Goal: Information Seeking & Learning: Check status

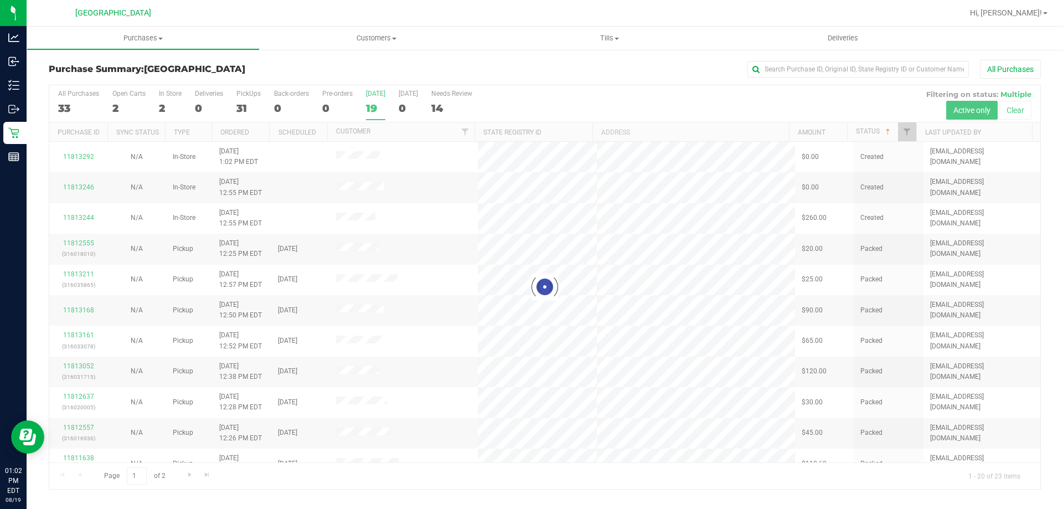
click at [373, 111] on div at bounding box center [544, 287] width 991 height 404
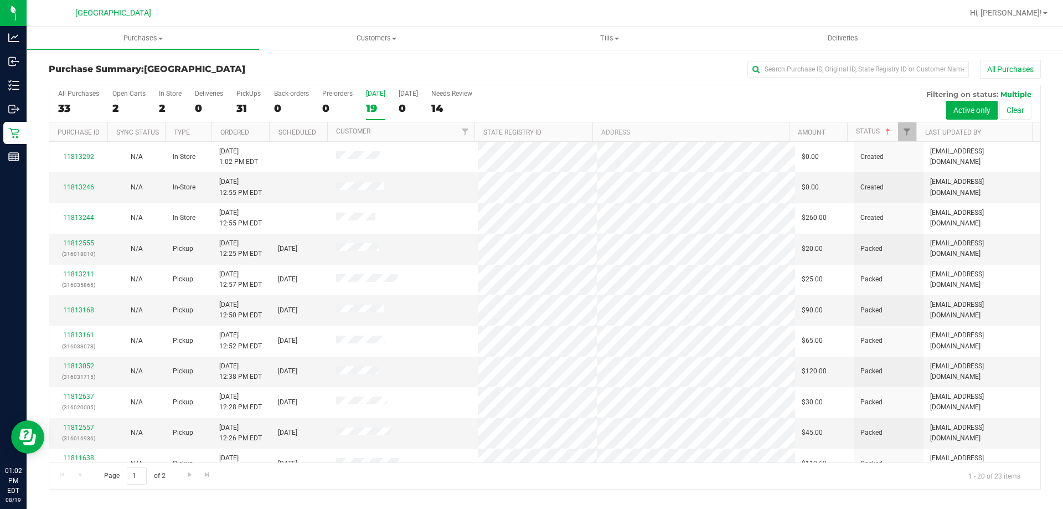
click at [373, 113] on div "19" at bounding box center [375, 108] width 19 height 13
click at [0, 0] on input "[DATE] 19" at bounding box center [0, 0] width 0 height 0
click at [166, 105] on div "3" at bounding box center [170, 108] width 23 height 13
click at [0, 0] on input "In Store 3" at bounding box center [0, 0] width 0 height 0
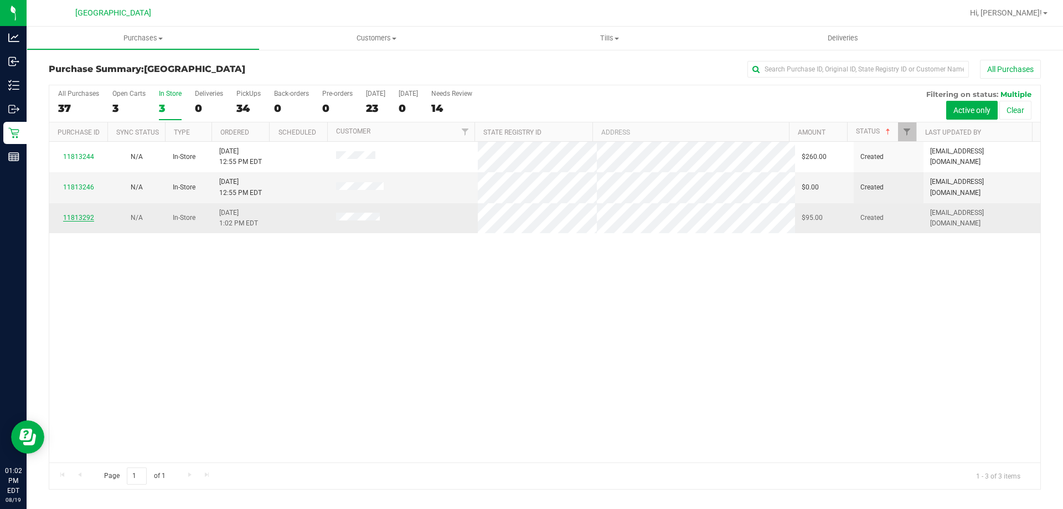
click at [86, 214] on link "11813292" at bounding box center [78, 218] width 31 height 8
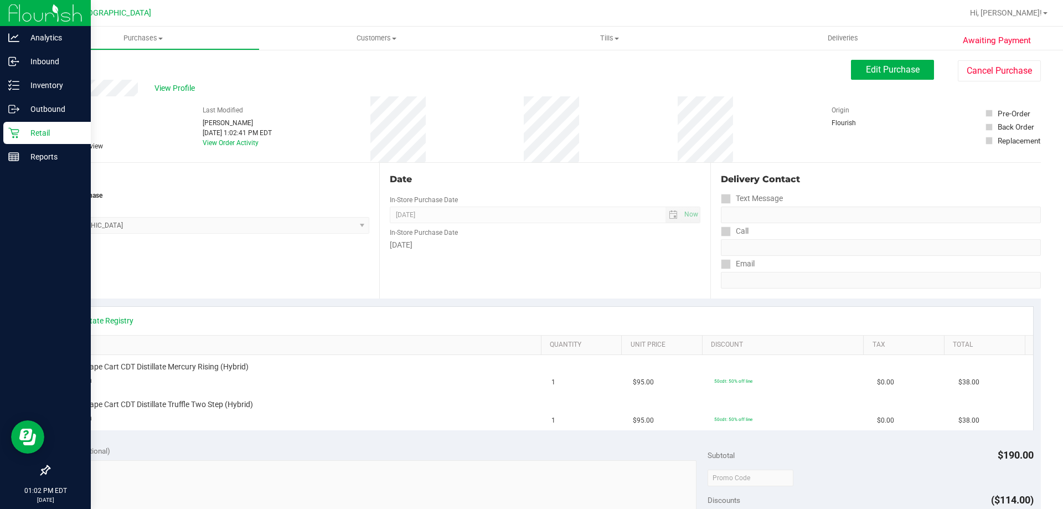
click at [11, 137] on icon at bounding box center [13, 132] width 11 height 11
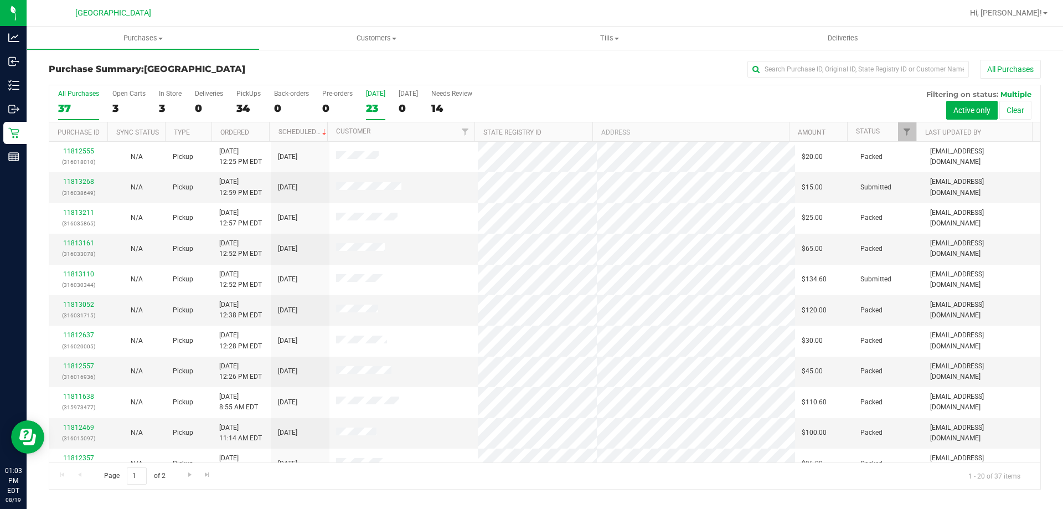
click at [368, 103] on div "23" at bounding box center [375, 108] width 19 height 13
click at [0, 0] on input "[DATE] 23" at bounding box center [0, 0] width 0 height 0
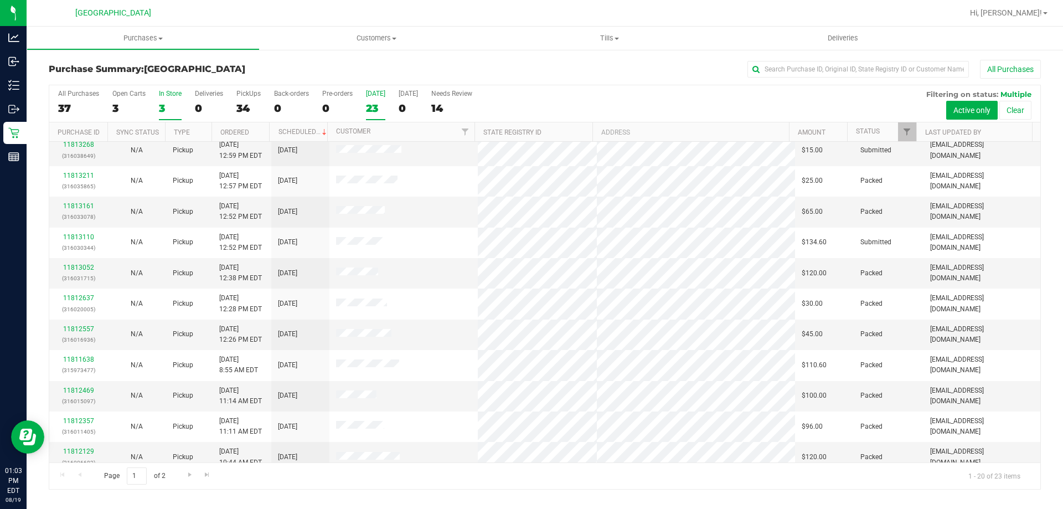
scroll to position [55, 0]
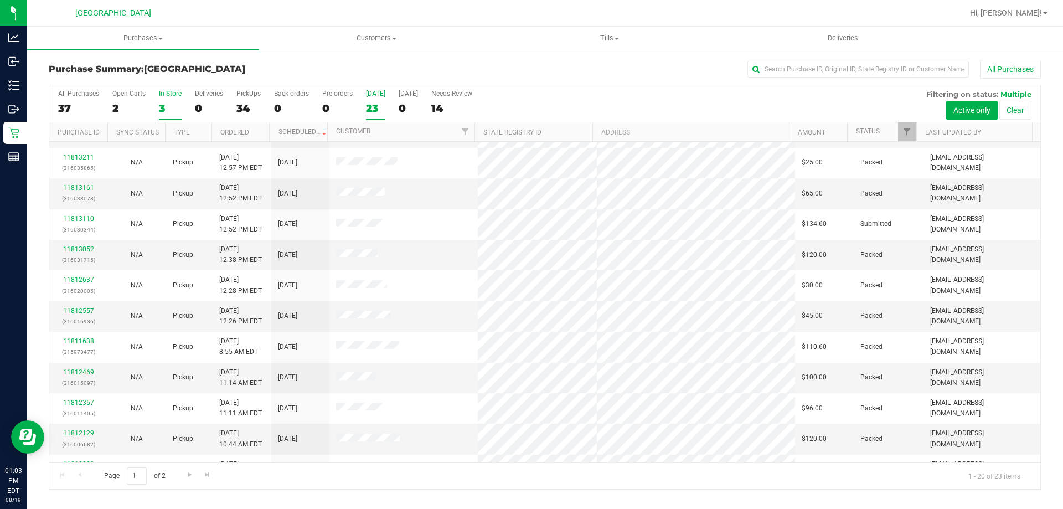
click at [174, 105] on div "3" at bounding box center [170, 108] width 23 height 13
click at [0, 0] on input "In Store 3" at bounding box center [0, 0] width 0 height 0
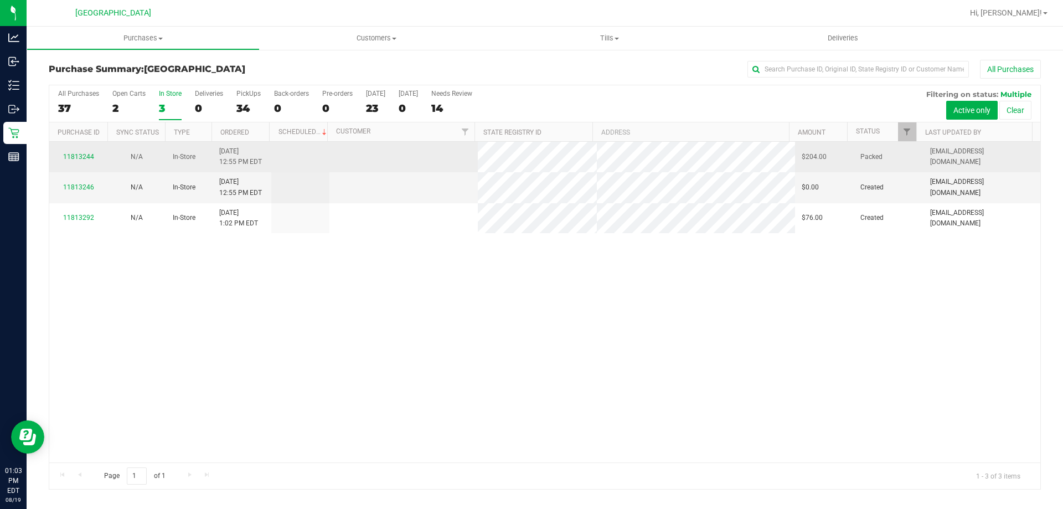
scroll to position [0, 0]
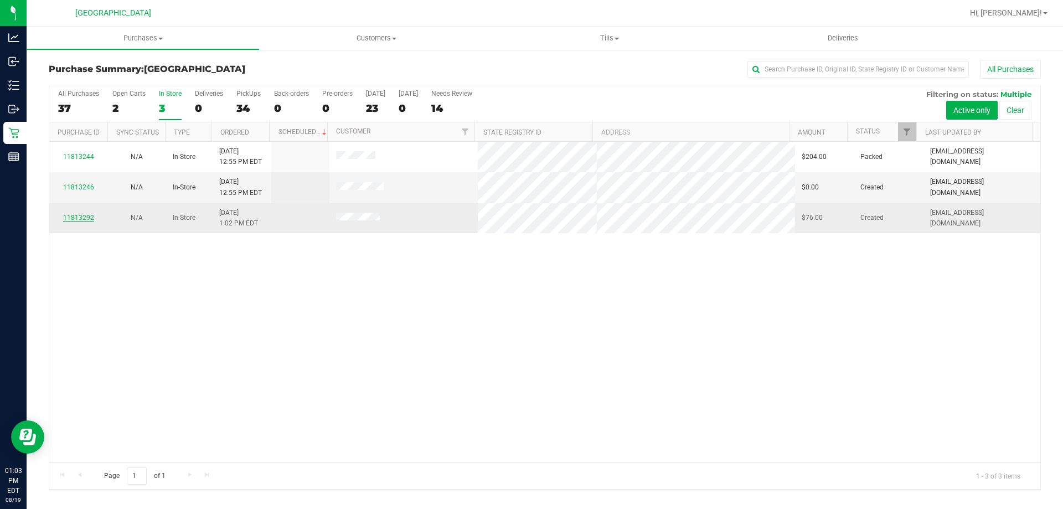
click at [75, 217] on link "11813292" at bounding box center [78, 218] width 31 height 8
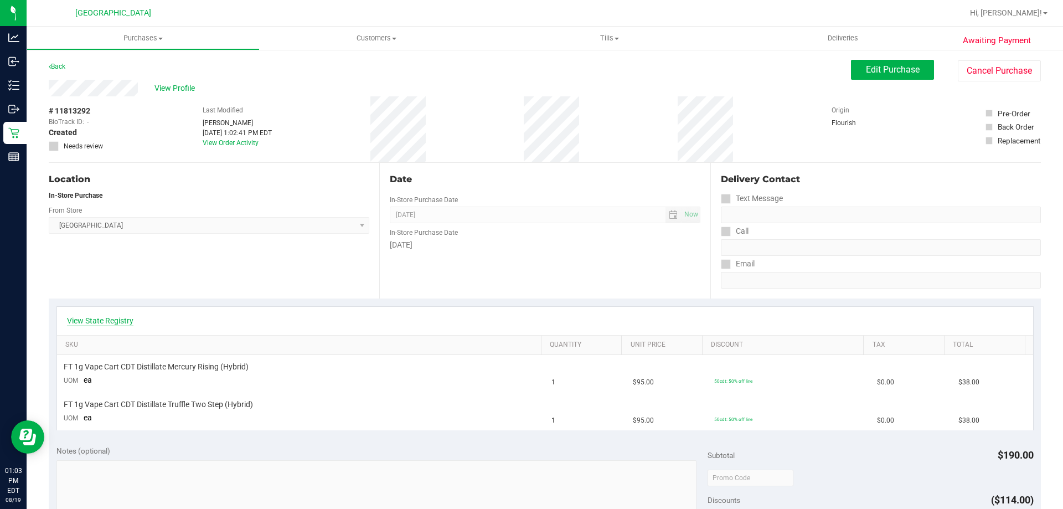
click at [96, 316] on link "View State Registry" at bounding box center [100, 320] width 66 height 11
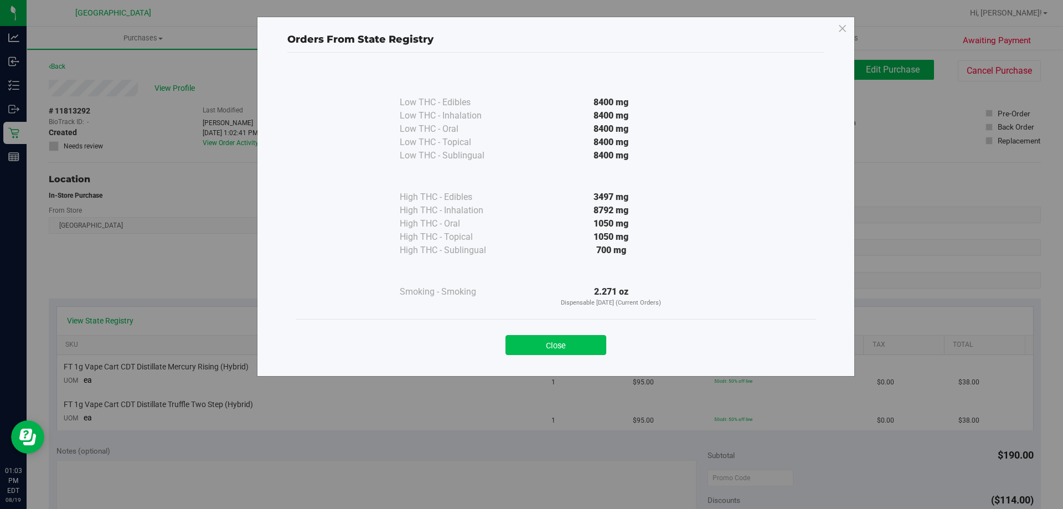
click at [568, 345] on button "Close" at bounding box center [555, 345] width 101 height 20
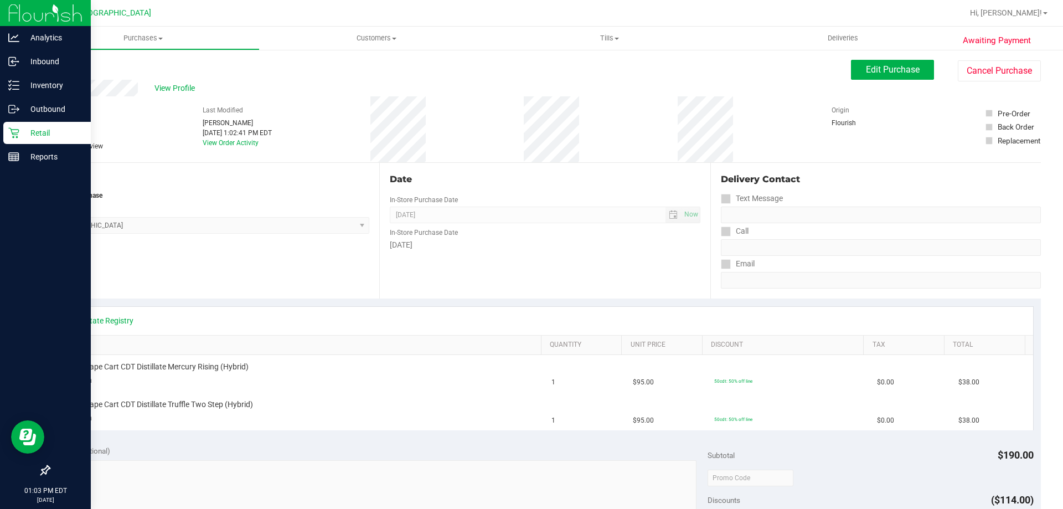
click at [48, 135] on p "Retail" at bounding box center [52, 132] width 66 height 13
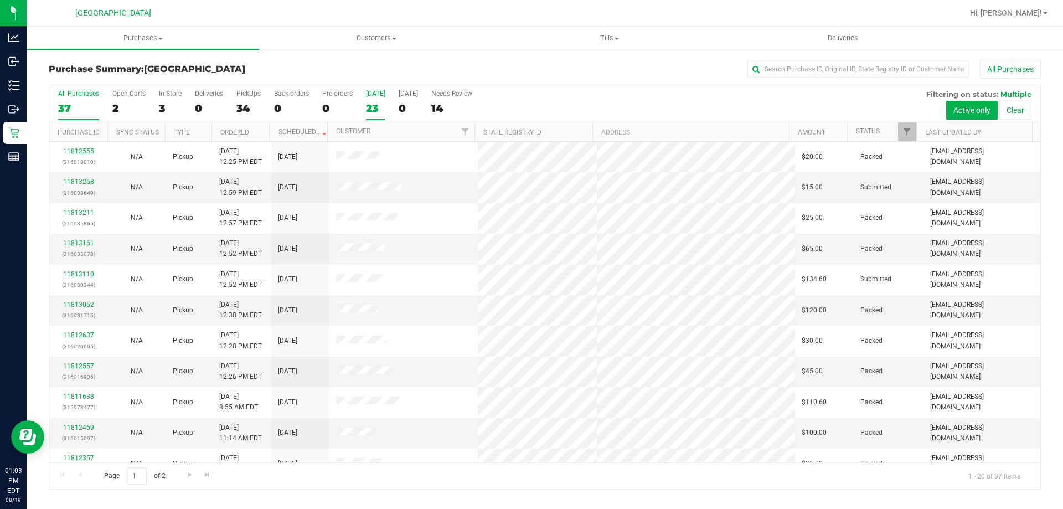
click at [370, 102] on div "23" at bounding box center [375, 108] width 19 height 13
click at [0, 0] on input "[DATE] 23" at bounding box center [0, 0] width 0 height 0
click at [174, 108] on div "2" at bounding box center [170, 108] width 23 height 13
click at [0, 0] on input "In Store 2" at bounding box center [0, 0] width 0 height 0
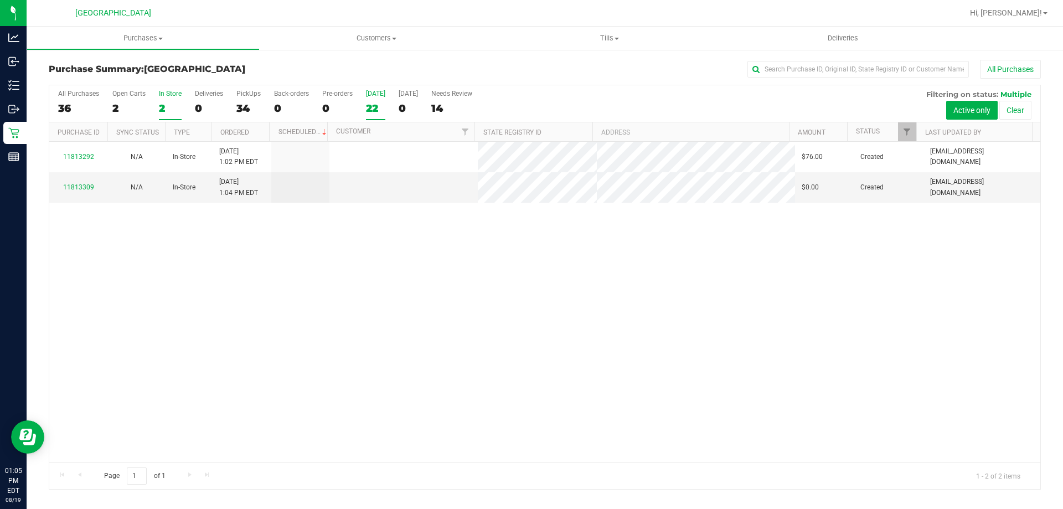
click at [374, 109] on div "22" at bounding box center [375, 108] width 19 height 13
click at [0, 0] on input "[DATE] 22" at bounding box center [0, 0] width 0 height 0
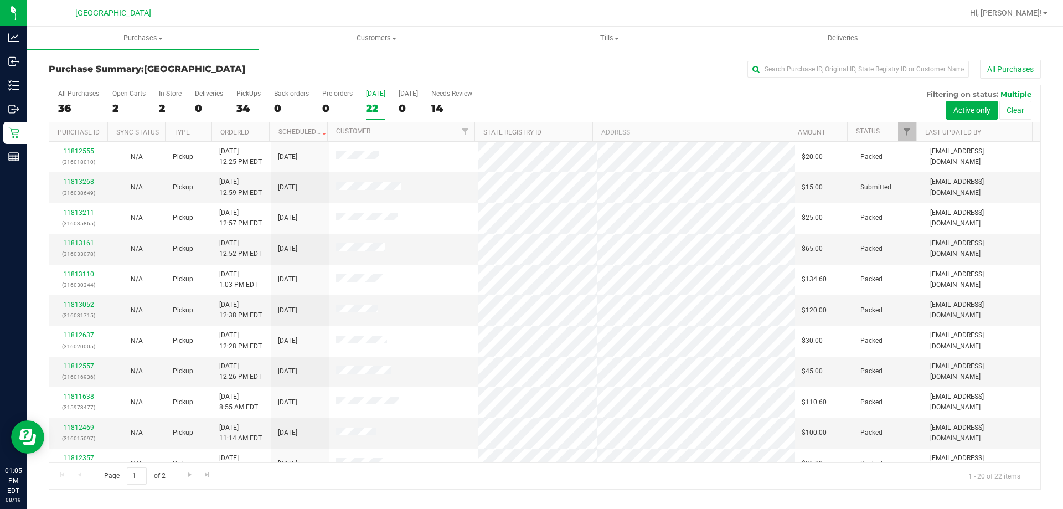
click at [367, 115] on label "[DATE] 22" at bounding box center [375, 105] width 19 height 30
click at [0, 0] on input "[DATE] 22" at bounding box center [0, 0] width 0 height 0
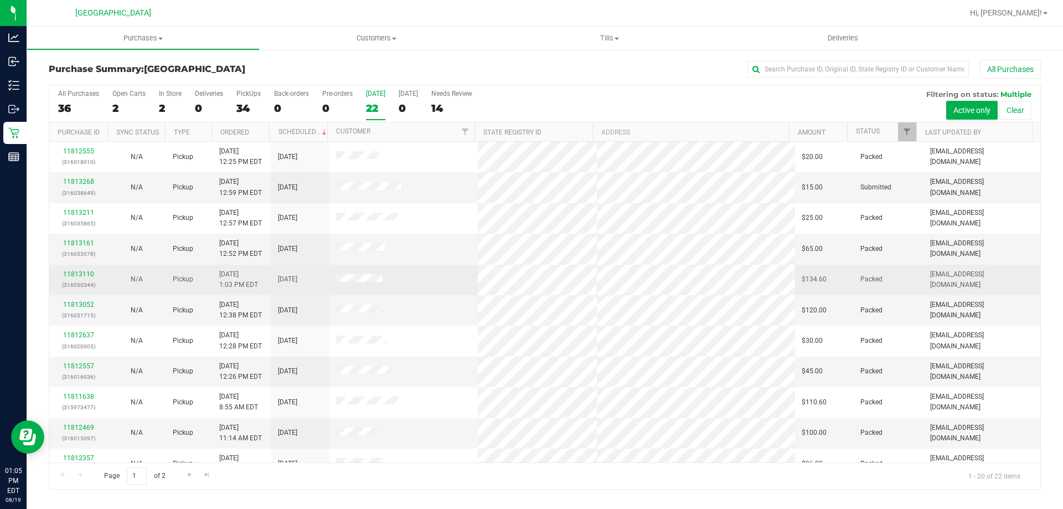
scroll to position [55, 0]
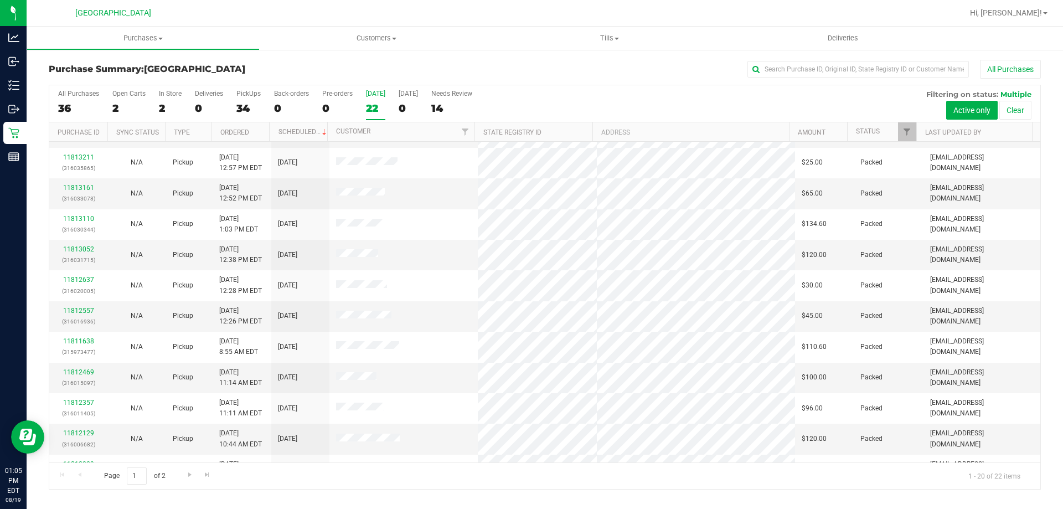
click at [373, 92] on div "[DATE]" at bounding box center [375, 94] width 19 height 8
click at [0, 0] on input "[DATE] 22" at bounding box center [0, 0] width 0 height 0
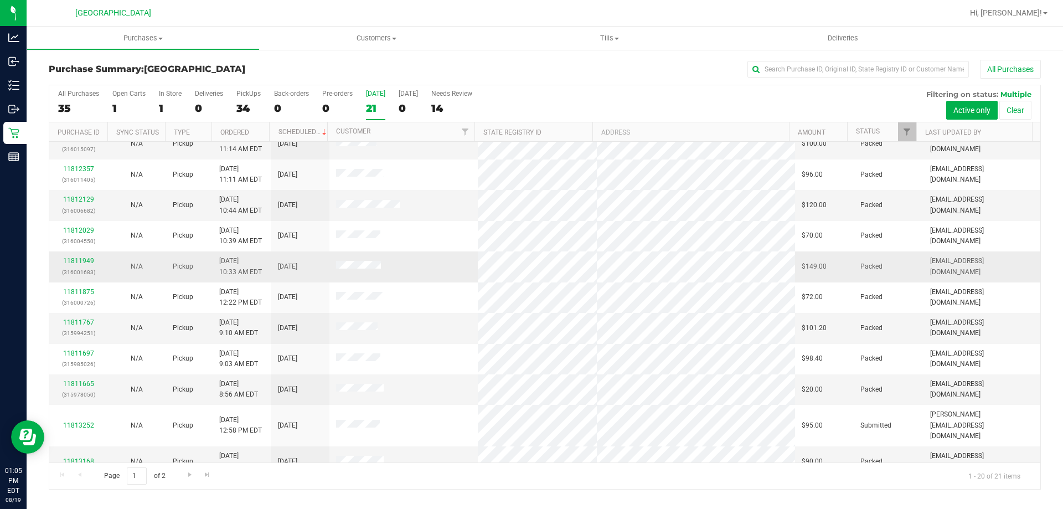
scroll to position [292, 0]
click at [369, 103] on div "21" at bounding box center [375, 108] width 19 height 13
click at [0, 0] on input "[DATE] 21" at bounding box center [0, 0] width 0 height 0
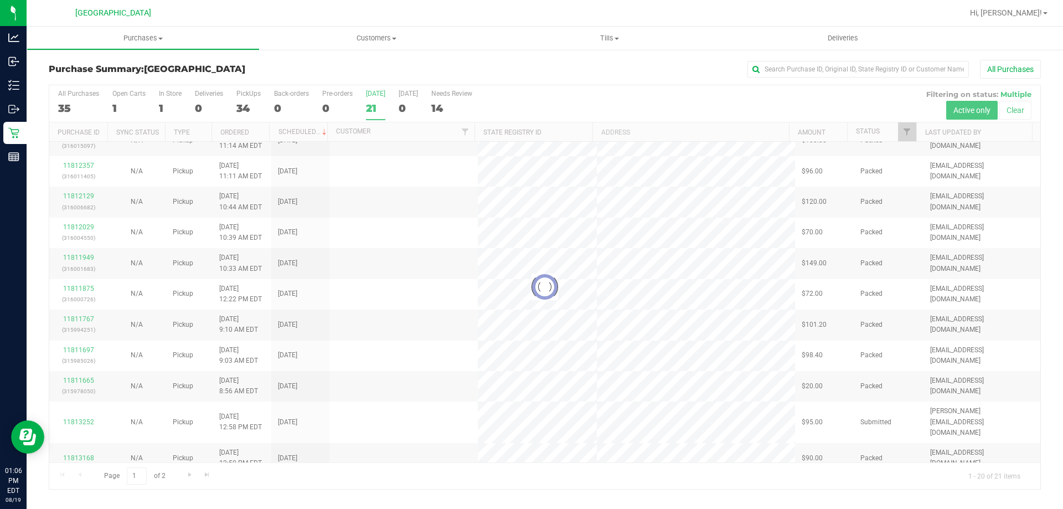
scroll to position [0, 0]
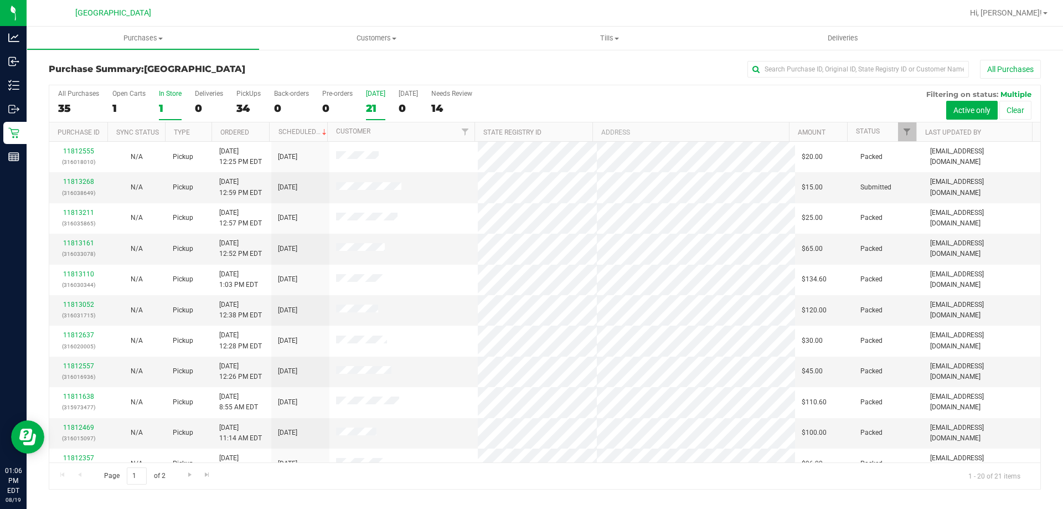
click at [162, 112] on div "1" at bounding box center [170, 108] width 23 height 13
click at [0, 0] on input "In Store 1" at bounding box center [0, 0] width 0 height 0
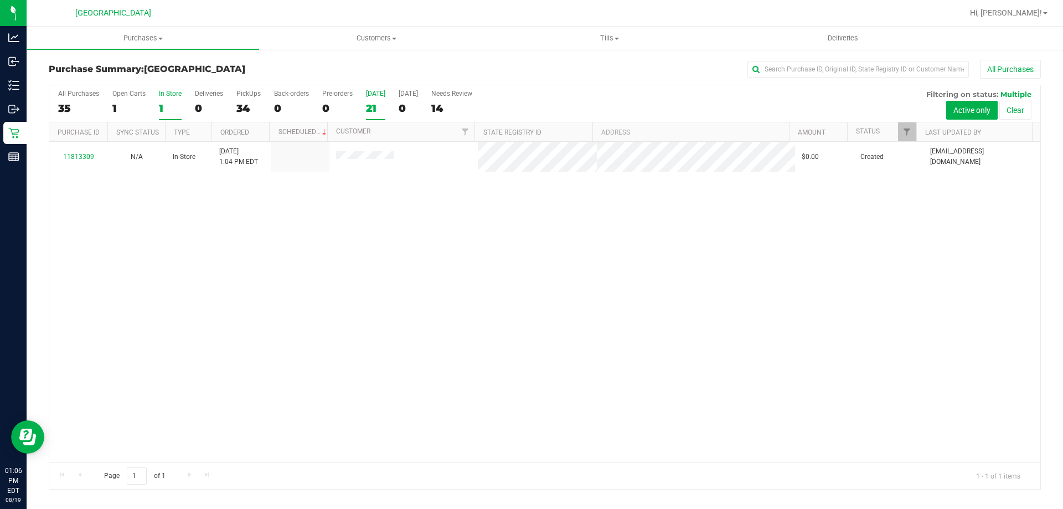
click at [374, 108] on div "21" at bounding box center [375, 108] width 19 height 13
click at [0, 0] on input "[DATE] 21" at bounding box center [0, 0] width 0 height 0
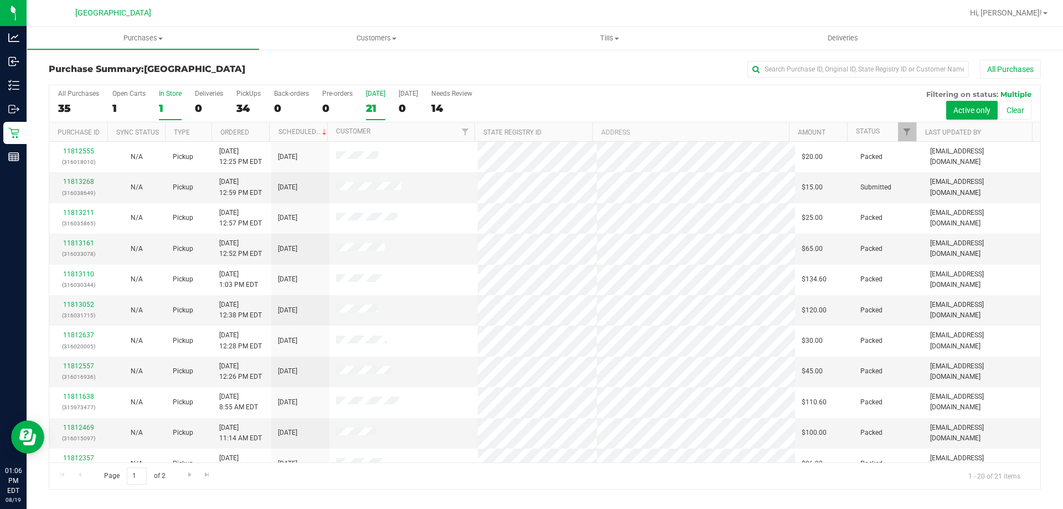
click at [180, 102] on div "1" at bounding box center [170, 108] width 23 height 13
click at [0, 0] on input "In Store 1" at bounding box center [0, 0] width 0 height 0
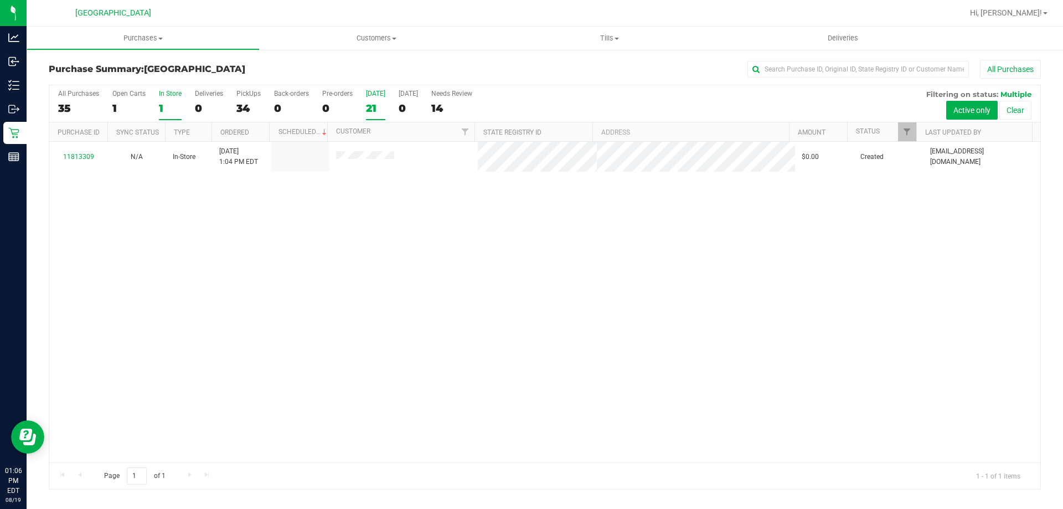
click at [378, 111] on div "21" at bounding box center [375, 108] width 19 height 13
click at [0, 0] on input "[DATE] 21" at bounding box center [0, 0] width 0 height 0
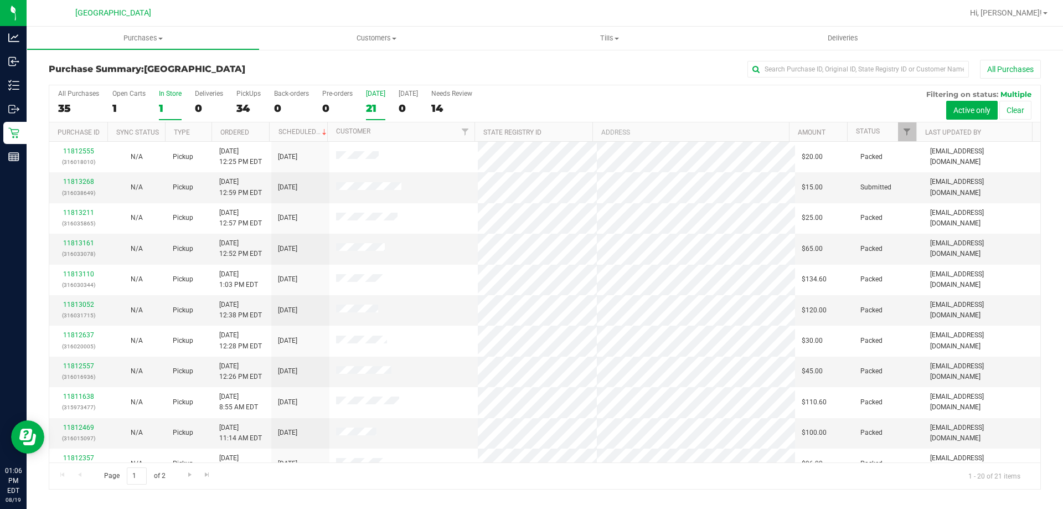
click at [174, 102] on div "1" at bounding box center [170, 108] width 23 height 13
click at [0, 0] on input "In Store 1" at bounding box center [0, 0] width 0 height 0
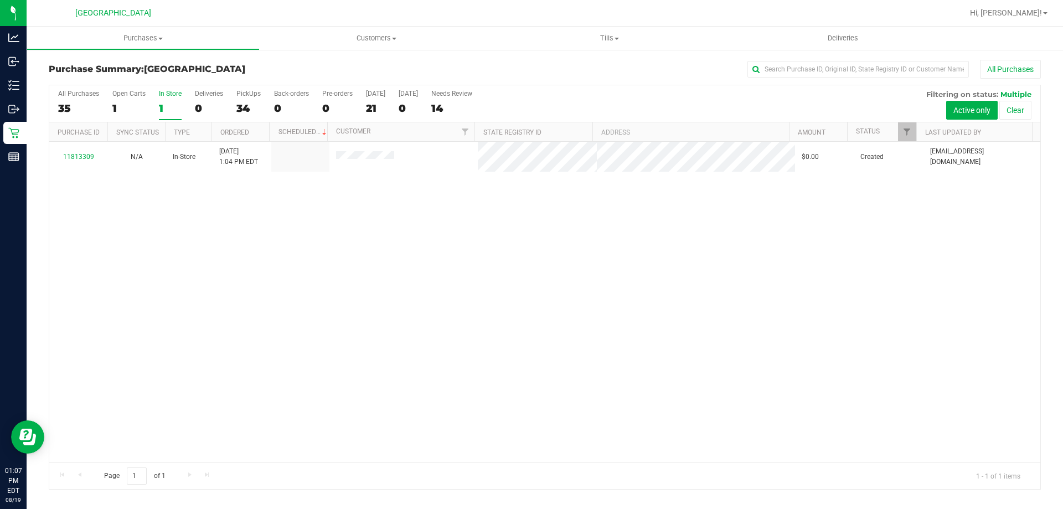
click at [345, 347] on div "11813309 N/A In-Store [DATE] 1:04 PM EDT $0.00 Created [EMAIL_ADDRESS][DOMAIN_N…" at bounding box center [544, 302] width 991 height 321
click at [375, 108] on div "21" at bounding box center [375, 108] width 19 height 13
click at [0, 0] on input "[DATE] 21" at bounding box center [0, 0] width 0 height 0
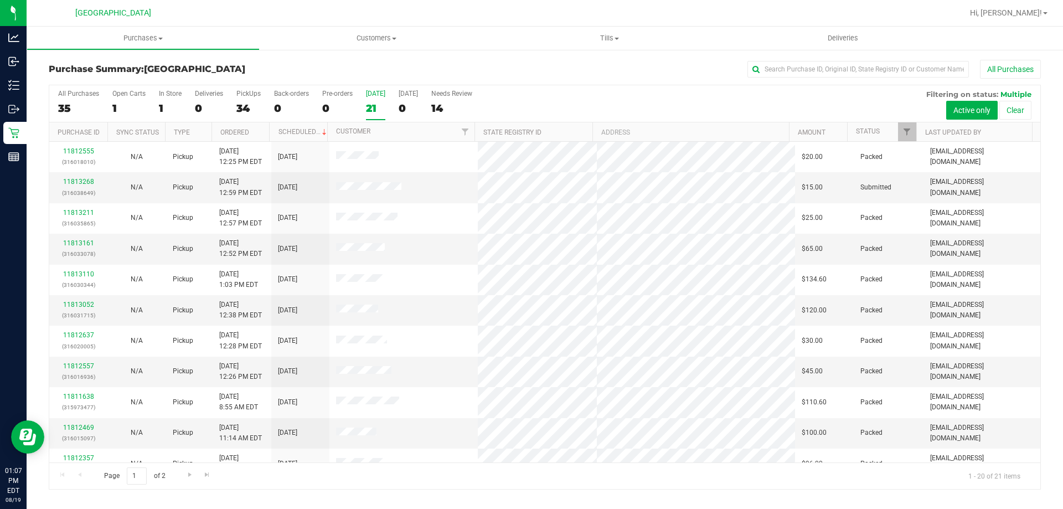
click at [375, 108] on div "21" at bounding box center [375, 108] width 19 height 13
click at [0, 0] on input "[DATE] 21" at bounding box center [0, 0] width 0 height 0
click at [379, 105] on div "21" at bounding box center [375, 108] width 19 height 13
click at [0, 0] on input "[DATE] 21" at bounding box center [0, 0] width 0 height 0
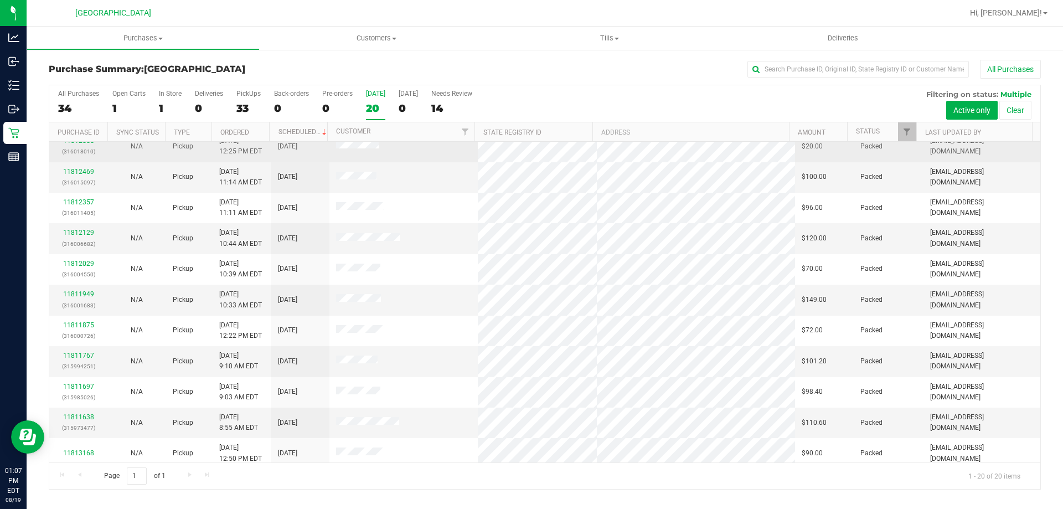
scroll to position [292, 0]
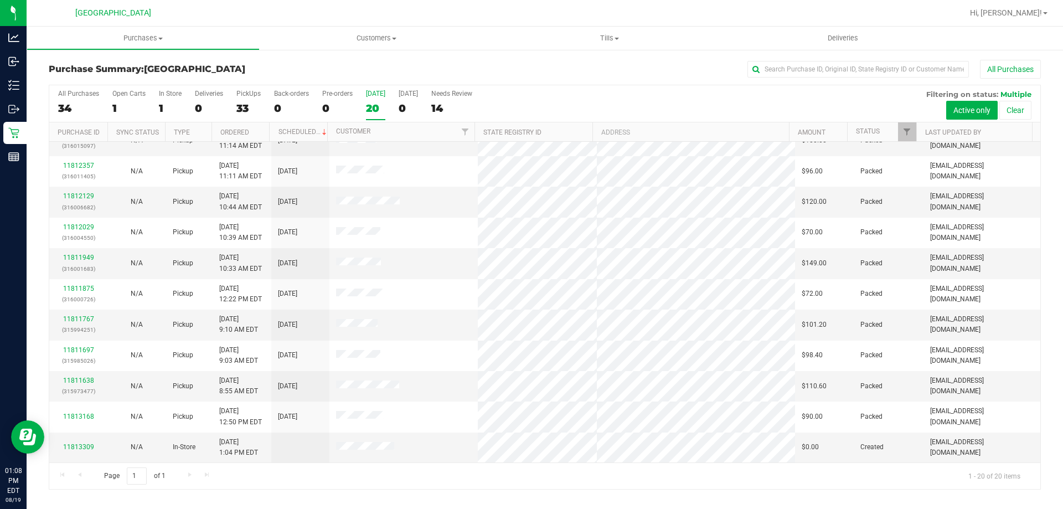
click at [369, 108] on div "20" at bounding box center [375, 108] width 19 height 13
click at [0, 0] on input "[DATE] 20" at bounding box center [0, 0] width 0 height 0
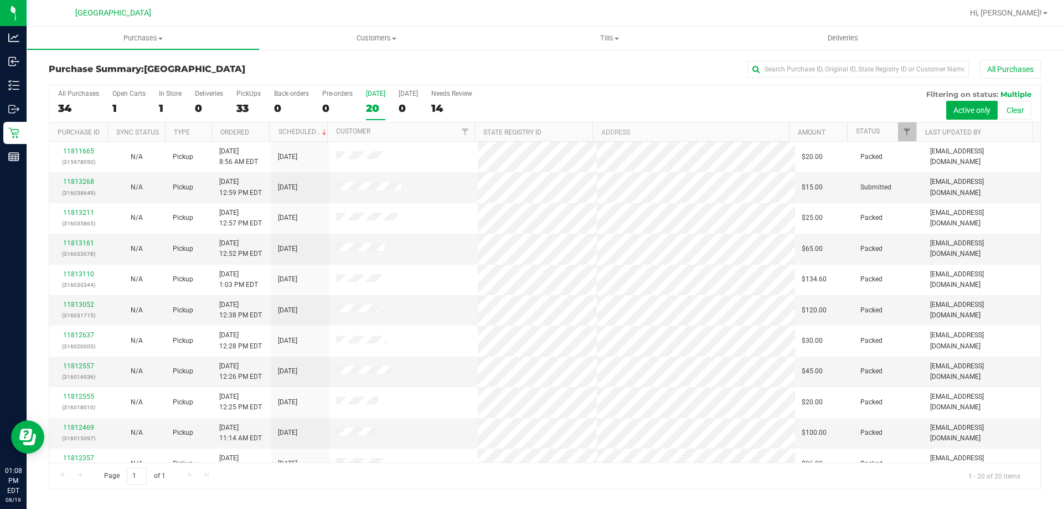
click at [378, 97] on div "[DATE]" at bounding box center [375, 94] width 19 height 8
click at [0, 0] on input "[DATE] 20" at bounding box center [0, 0] width 0 height 0
click at [87, 187] on div "11813268 (316038649)" at bounding box center [78, 187] width 45 height 21
click at [84, 182] on link "11813268" at bounding box center [78, 182] width 31 height 8
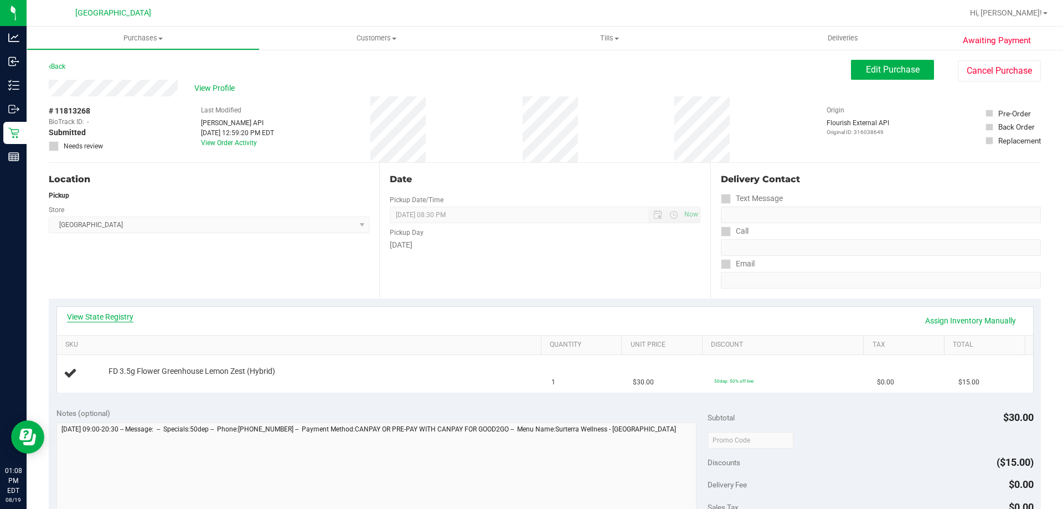
click at [128, 321] on link "View State Registry" at bounding box center [100, 316] width 66 height 11
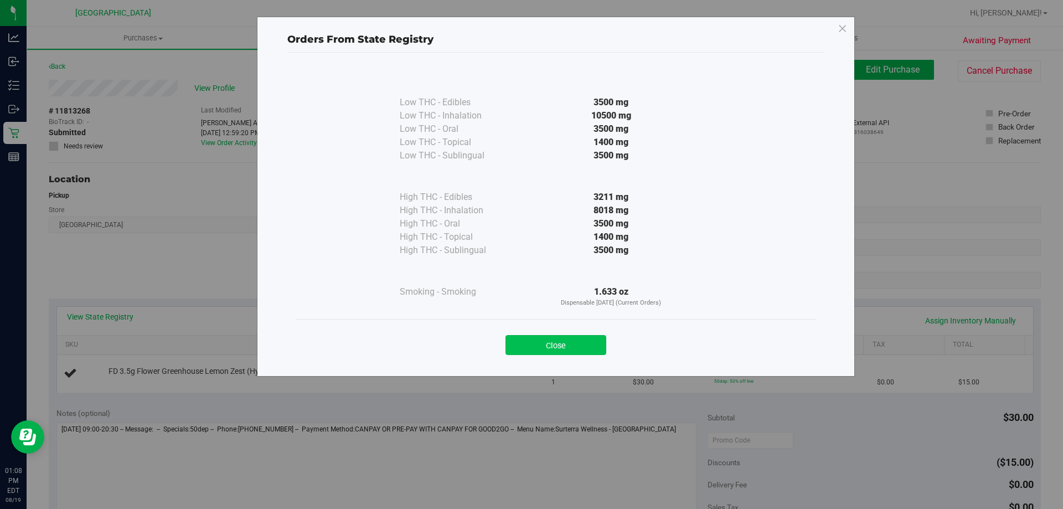
click at [557, 347] on button "Close" at bounding box center [555, 345] width 101 height 20
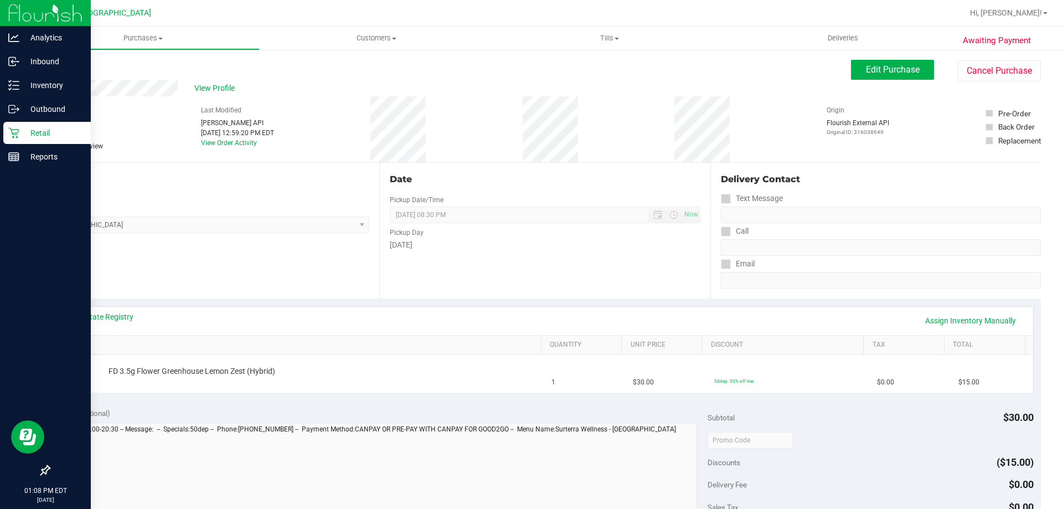
click at [8, 141] on div "Retail" at bounding box center [46, 133] width 87 height 22
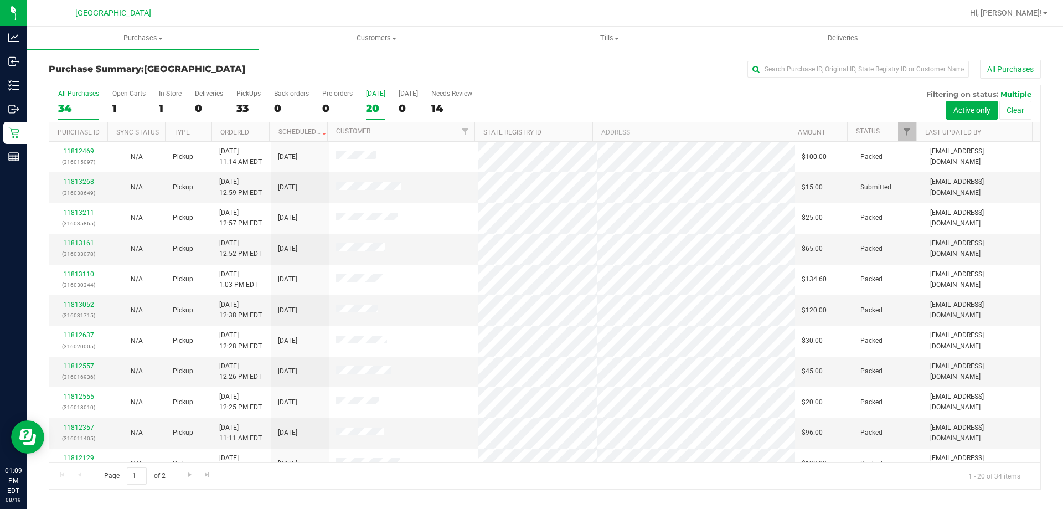
click at [379, 107] on div "20" at bounding box center [375, 108] width 19 height 13
click at [0, 0] on input "[DATE] 20" at bounding box center [0, 0] width 0 height 0
click at [371, 106] on div "20" at bounding box center [375, 108] width 19 height 13
click at [0, 0] on input "[DATE] 20" at bounding box center [0, 0] width 0 height 0
click at [414, 492] on div "Purchase Summary: [GEOGRAPHIC_DATA] All Purchases All Purchases 33 Open Carts 0…" at bounding box center [545, 275] width 1036 height 452
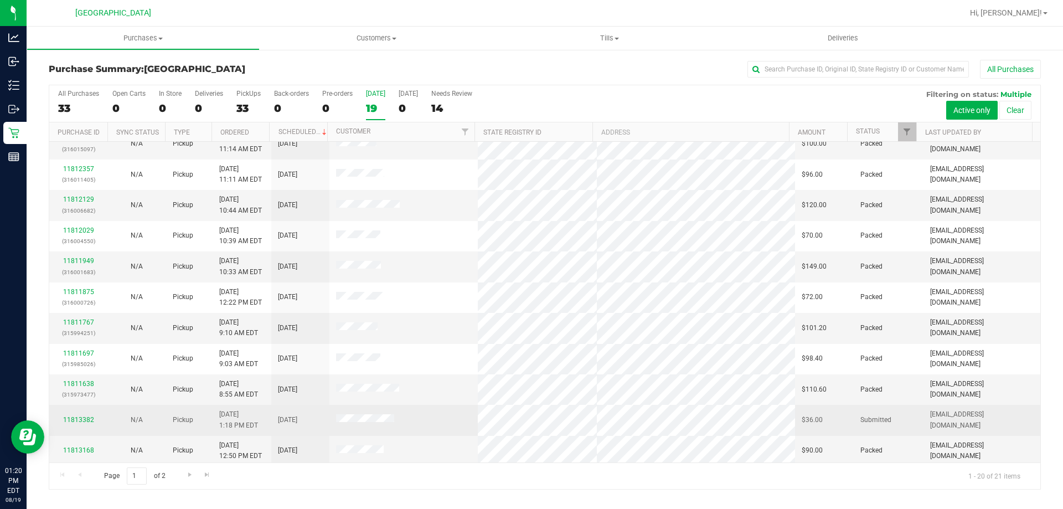
scroll to position [292, 0]
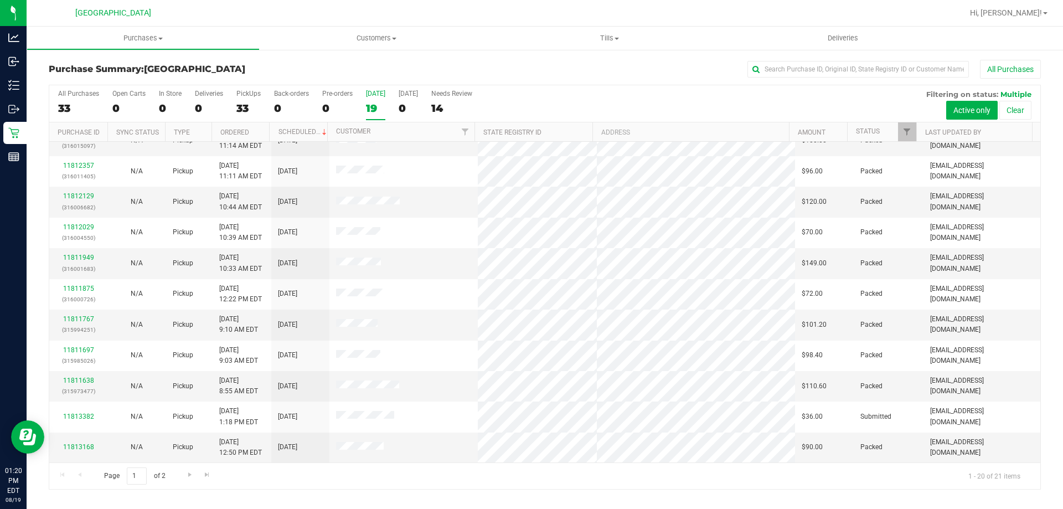
click at [446, 468] on div "Page 1 of 2 1 - 20 of 21 items" at bounding box center [544, 475] width 991 height 27
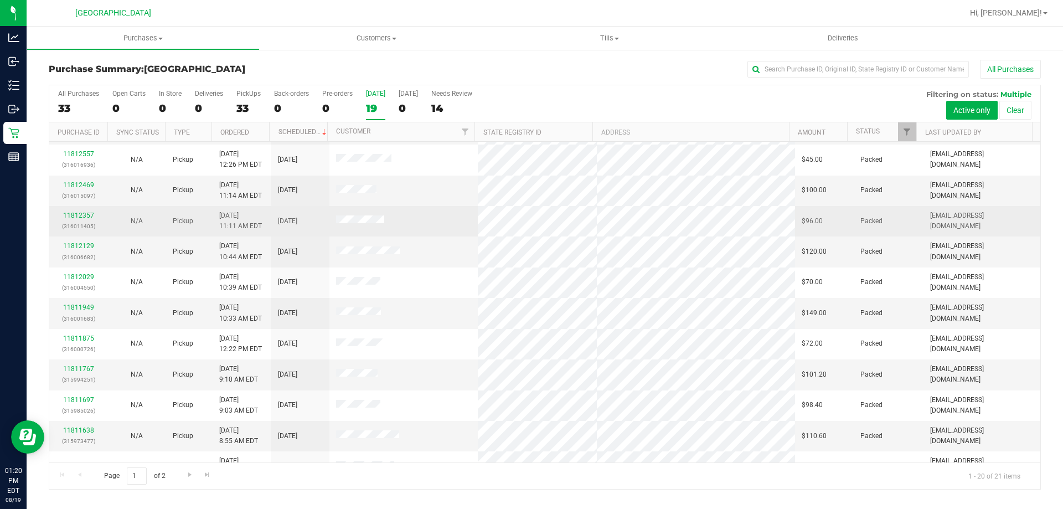
scroll to position [182, 0]
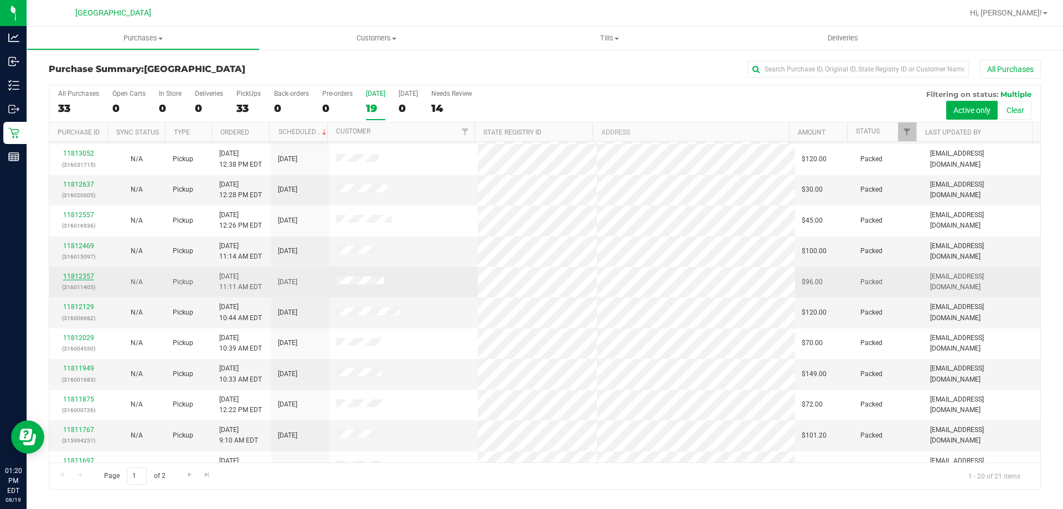
click at [75, 275] on link "11812357" at bounding box center [78, 276] width 31 height 8
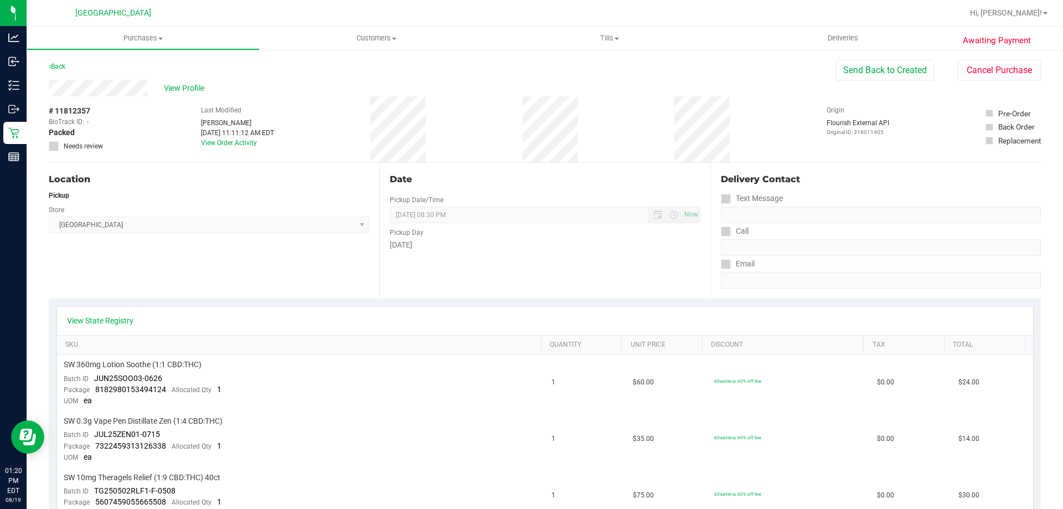
click at [562, 174] on div "Date" at bounding box center [545, 179] width 310 height 13
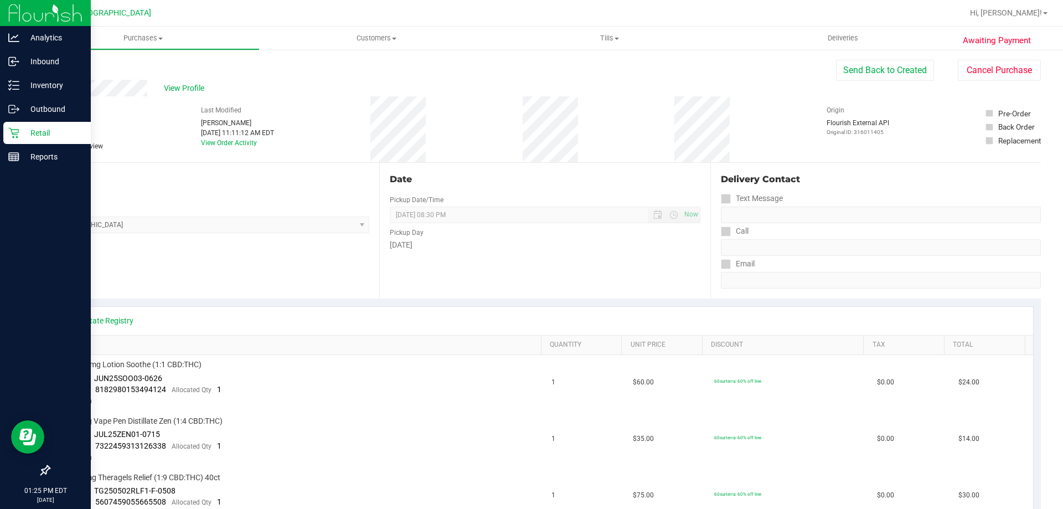
click at [41, 130] on p "Retail" at bounding box center [52, 132] width 66 height 13
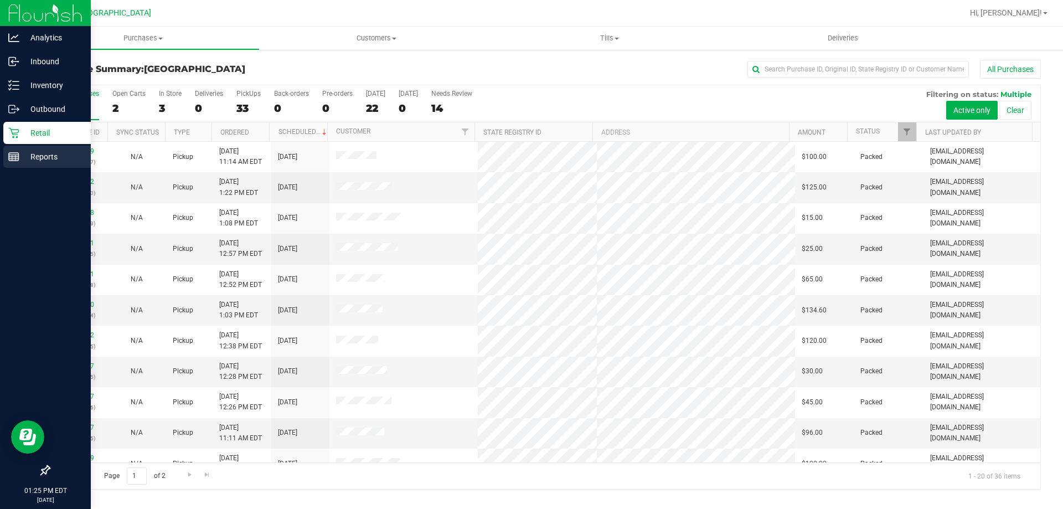
click at [60, 151] on p "Reports" at bounding box center [52, 156] width 66 height 13
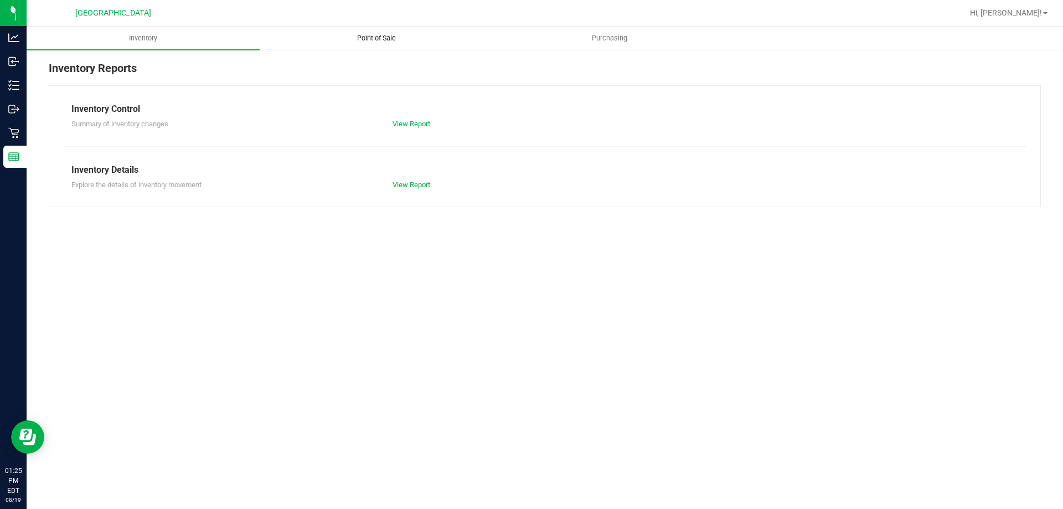
click at [405, 36] on span "Point of Sale" at bounding box center [376, 38] width 69 height 10
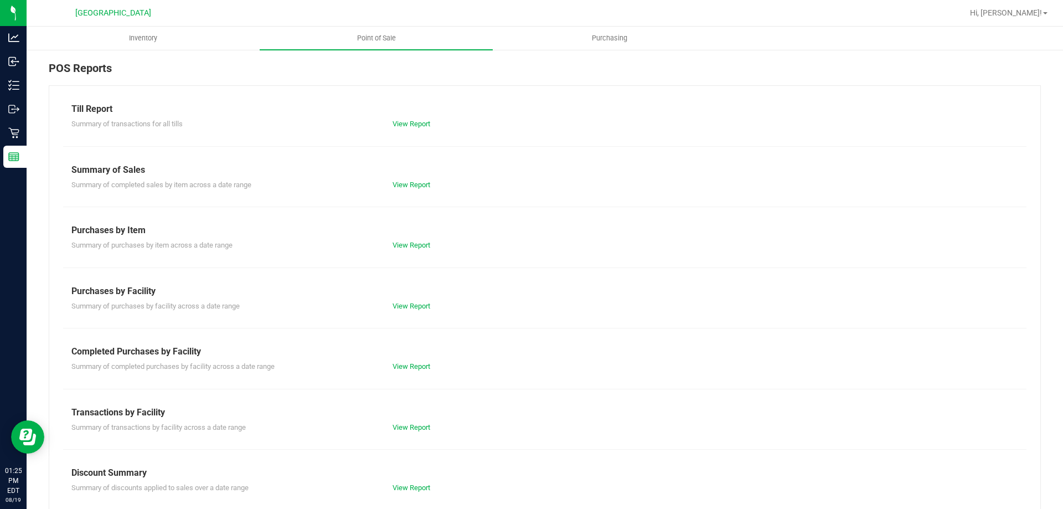
click at [397, 116] on div "Summary of transactions for all tills View Report" at bounding box center [544, 123] width 963 height 14
click at [396, 125] on link "View Report" at bounding box center [411, 124] width 38 height 8
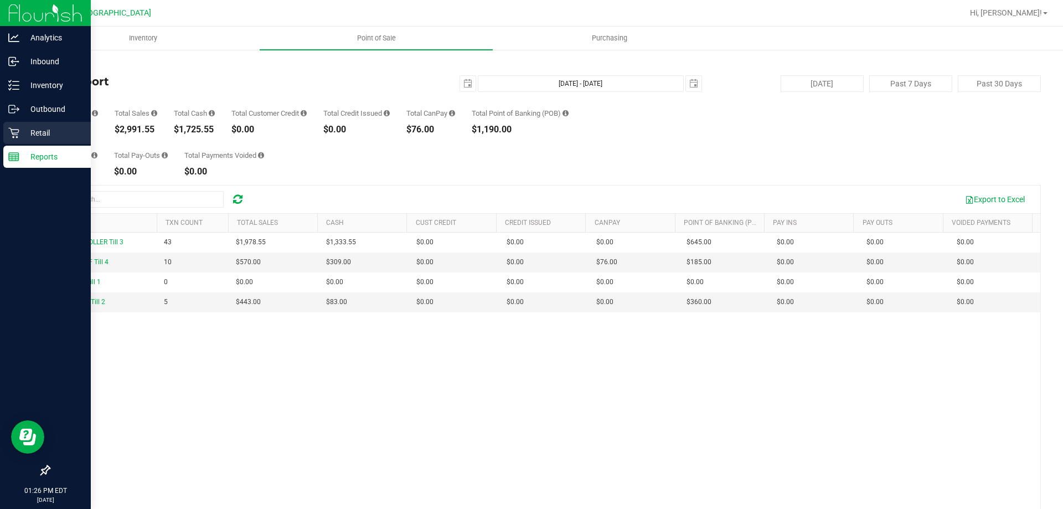
click at [18, 137] on icon at bounding box center [13, 133] width 11 height 11
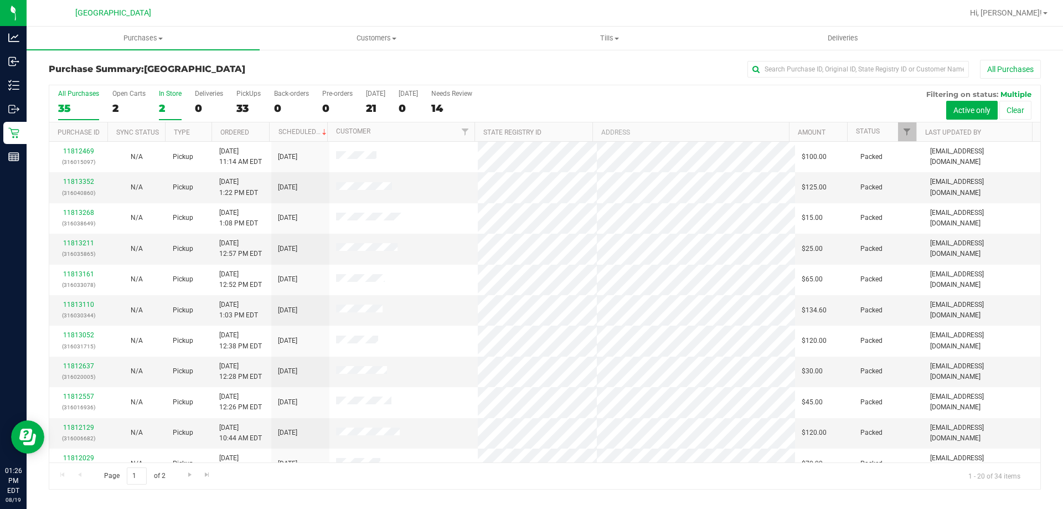
click at [170, 107] on div "2" at bounding box center [170, 108] width 23 height 13
click at [0, 0] on input "In Store 2" at bounding box center [0, 0] width 0 height 0
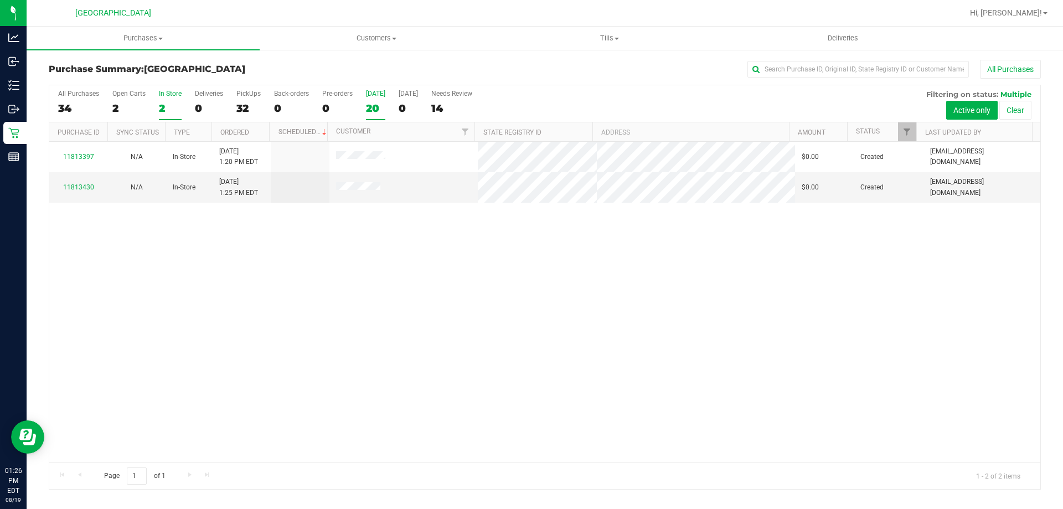
click at [372, 112] on div "20" at bounding box center [375, 108] width 19 height 13
click at [0, 0] on input "[DATE] 20" at bounding box center [0, 0] width 0 height 0
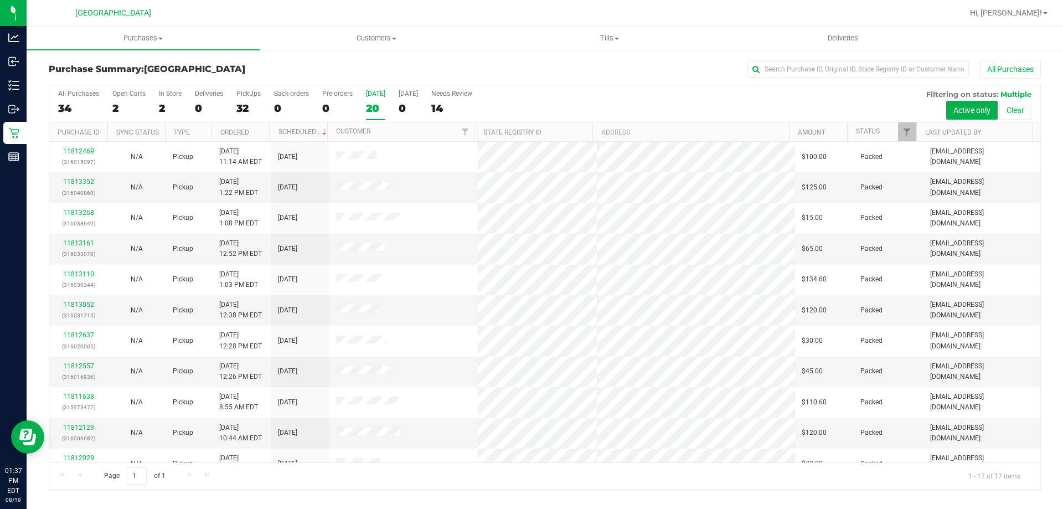
click at [379, 109] on div "20" at bounding box center [375, 108] width 19 height 13
click at [0, 0] on input "[DATE] 20" at bounding box center [0, 0] width 0 height 0
click at [378, 110] on div "17" at bounding box center [375, 108] width 19 height 13
click at [0, 0] on input "[DATE] 17" at bounding box center [0, 0] width 0 height 0
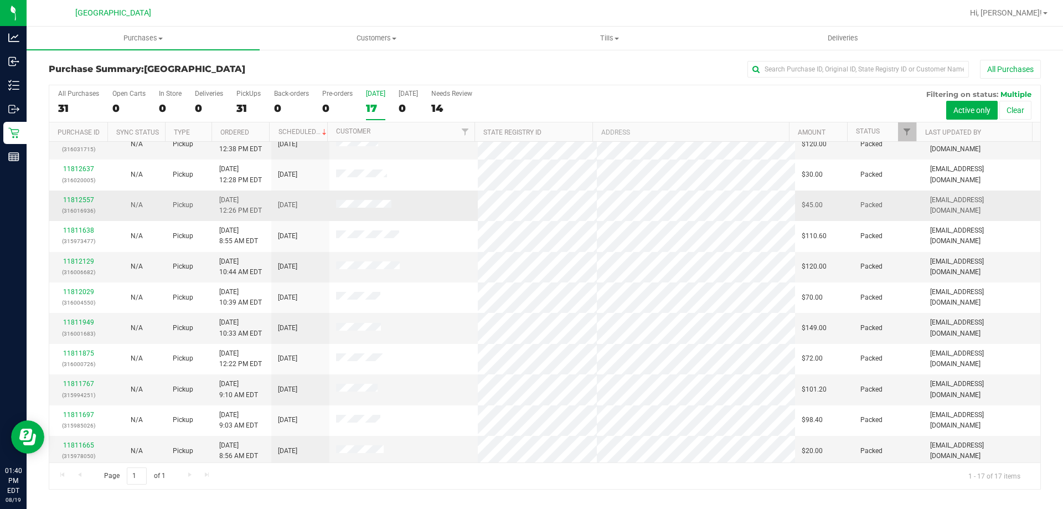
scroll to position [200, 0]
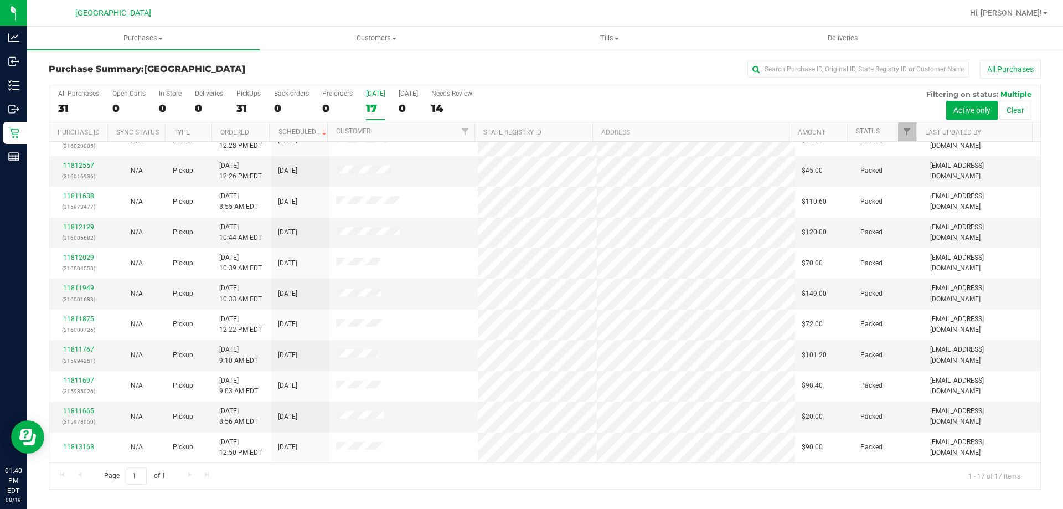
click at [366, 101] on label "[DATE] 17" at bounding box center [375, 105] width 19 height 30
click at [0, 0] on input "[DATE] 17" at bounding box center [0, 0] width 0 height 0
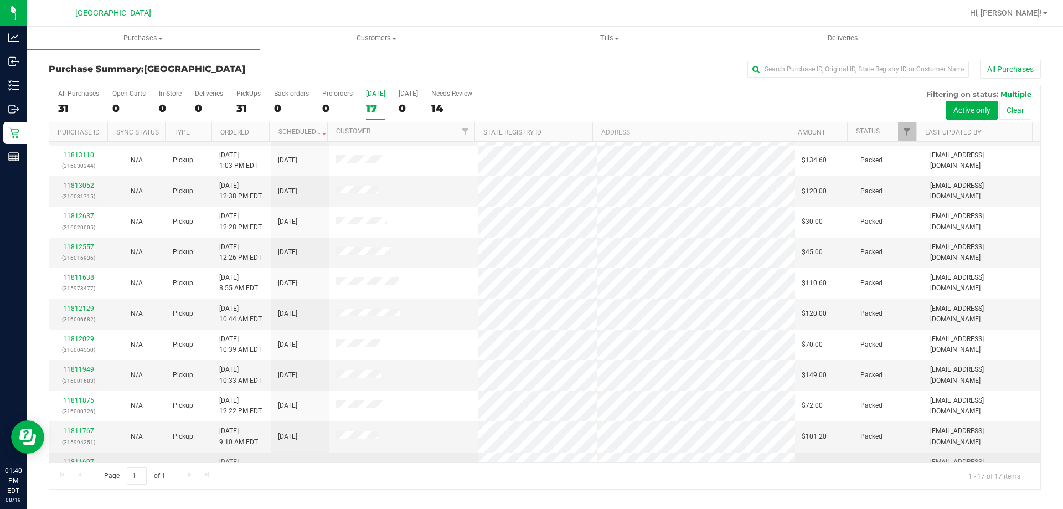
scroll to position [90, 0]
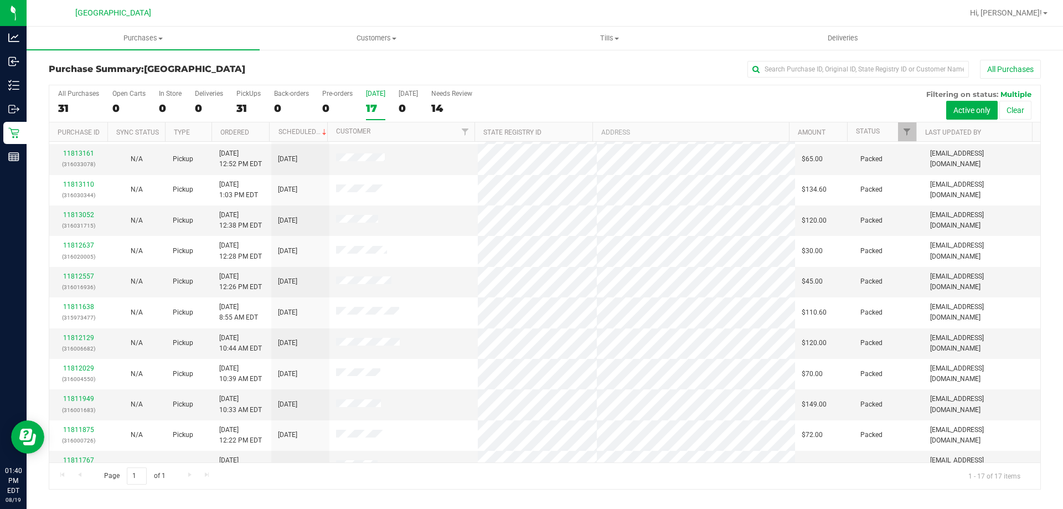
click at [650, 78] on div "All Purchases" at bounding box center [709, 69] width 661 height 19
click at [870, 56] on div "Purchase Summary: [GEOGRAPHIC_DATA] All Purchases All Purchases 31 Open Carts 0…" at bounding box center [545, 275] width 1036 height 452
click at [864, 67] on input "text" at bounding box center [857, 69] width 221 height 17
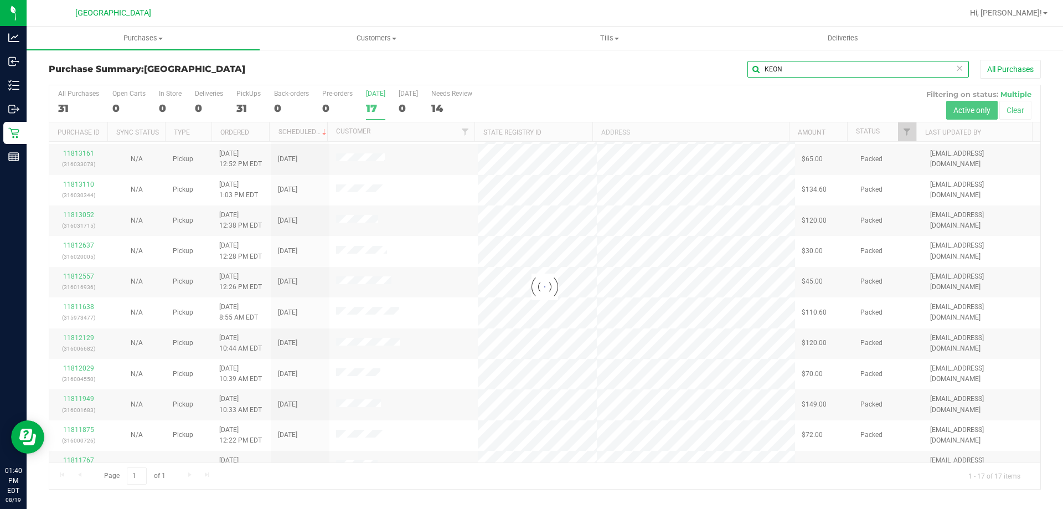
scroll to position [0, 0]
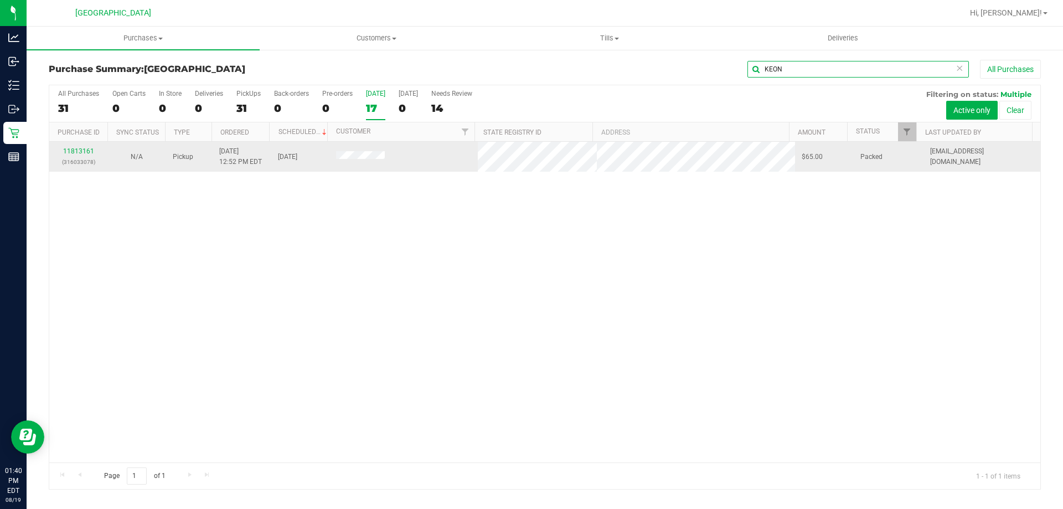
type input "KEON"
click at [81, 156] on div "11813161 (316033078)" at bounding box center [78, 156] width 45 height 21
click at [80, 147] on div "11813161 (316033078)" at bounding box center [78, 156] width 45 height 21
click at [84, 152] on link "11813161" at bounding box center [78, 151] width 31 height 8
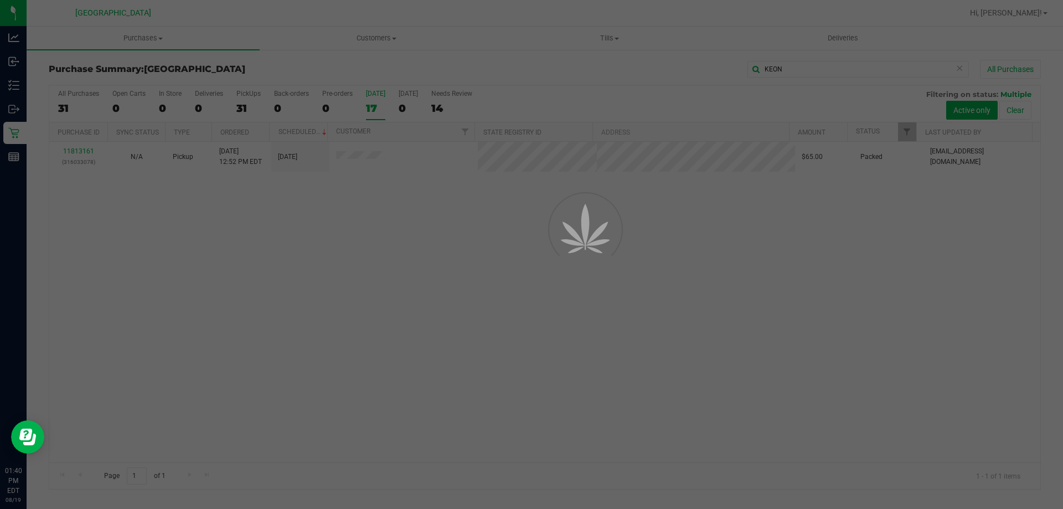
click at [423, 420] on div at bounding box center [531, 254] width 1063 height 509
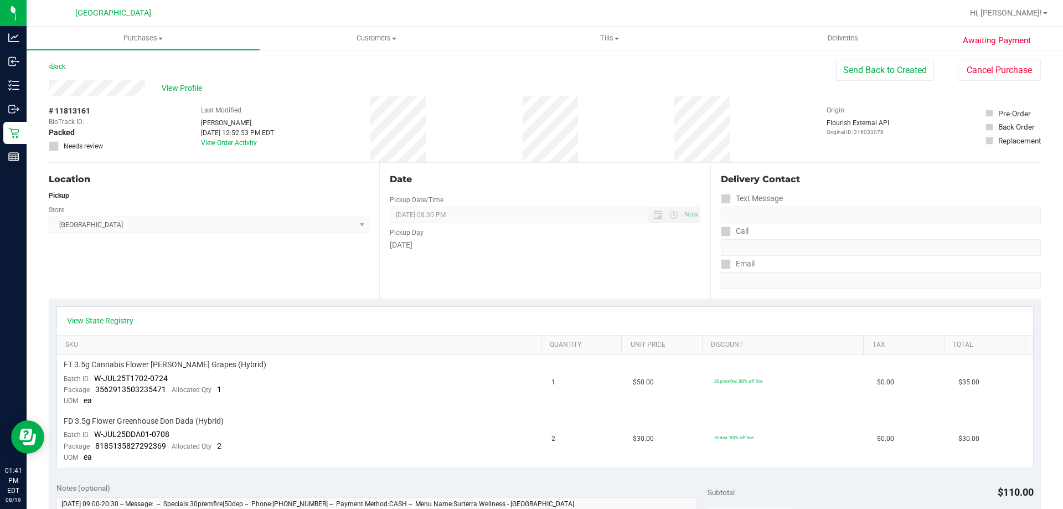
click at [528, 166] on div "Date Pickup Date/Time [DATE] Now [DATE] 08:30 PM Now Pickup Day [DATE]" at bounding box center [544, 231] width 330 height 136
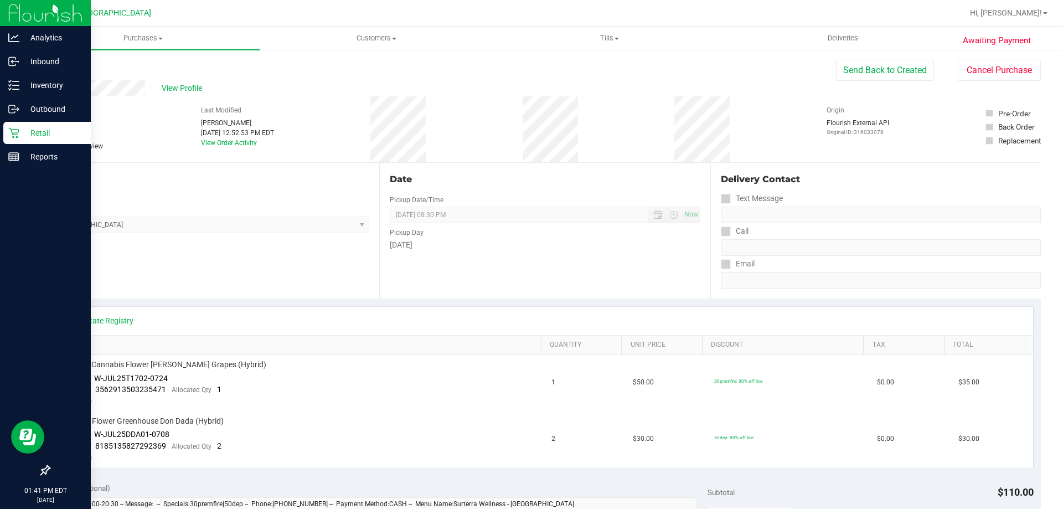
click at [2, 135] on link "Retail" at bounding box center [45, 134] width 91 height 24
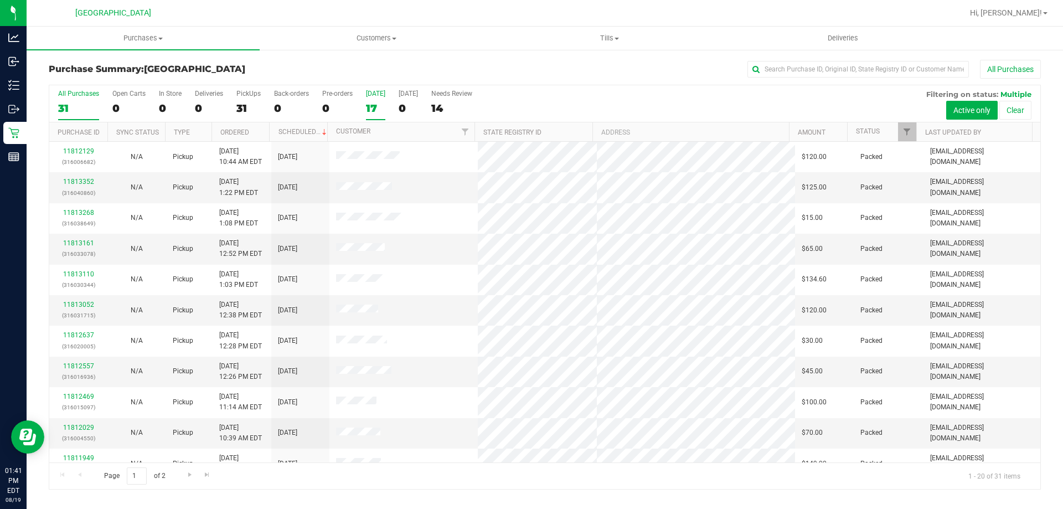
click at [378, 108] on div "17" at bounding box center [375, 108] width 19 height 13
click at [0, 0] on input "[DATE] 17" at bounding box center [0, 0] width 0 height 0
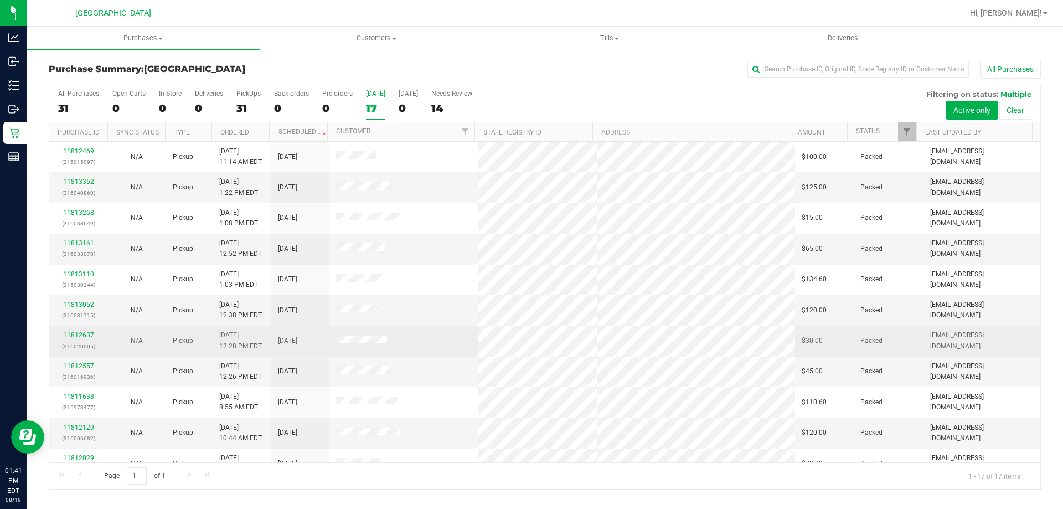
scroll to position [200, 0]
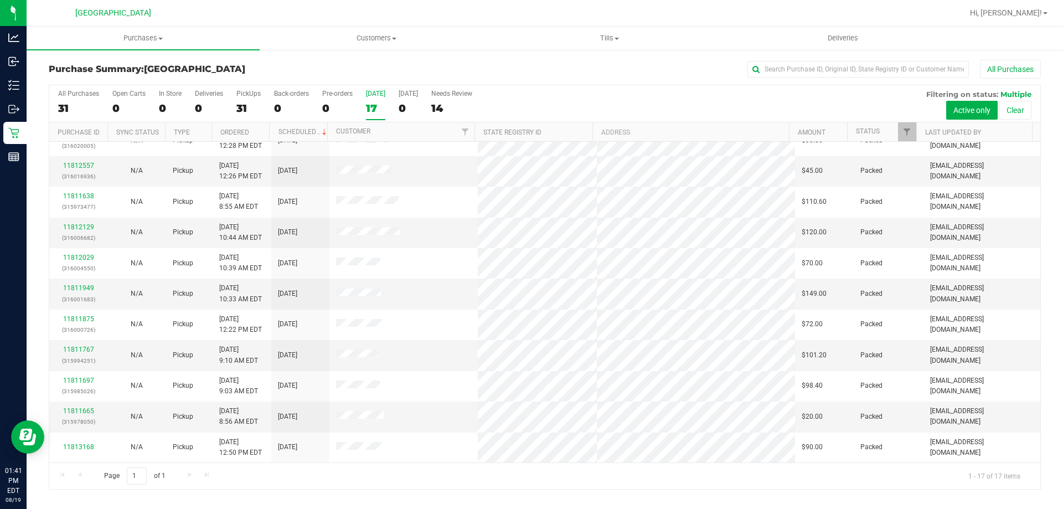
click at [373, 104] on div "17" at bounding box center [375, 108] width 19 height 13
click at [0, 0] on input "[DATE] 17" at bounding box center [0, 0] width 0 height 0
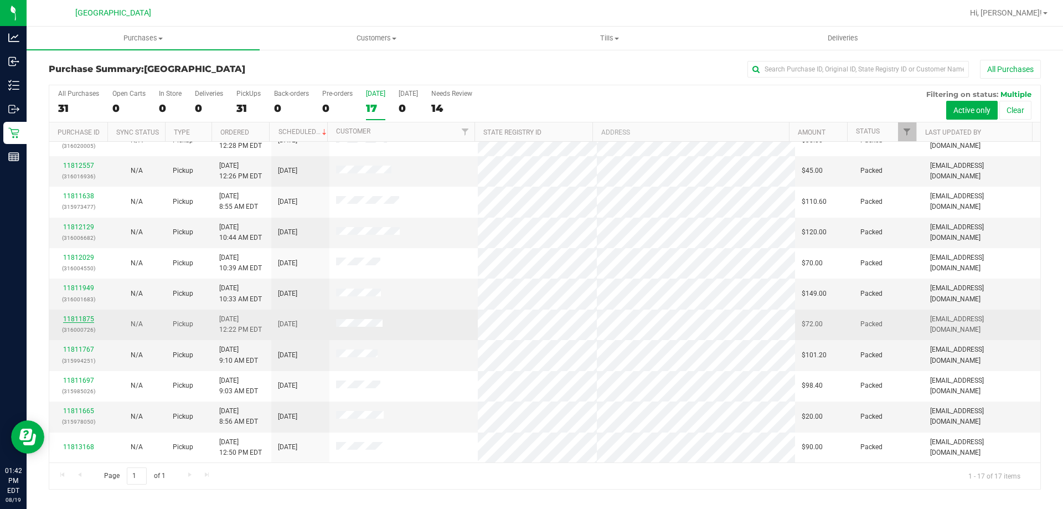
click at [79, 320] on link "11811875" at bounding box center [78, 319] width 31 height 8
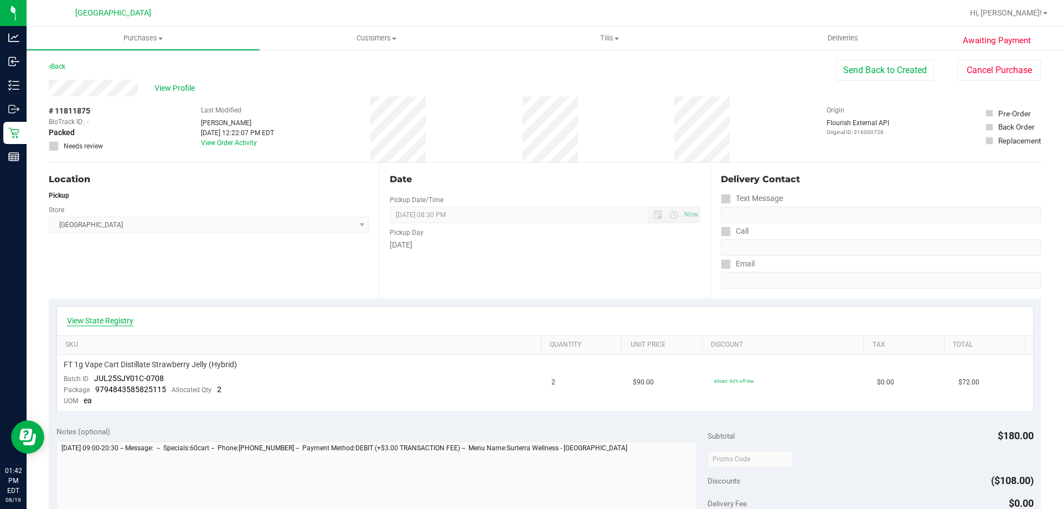
click at [107, 317] on link "View State Registry" at bounding box center [100, 320] width 66 height 11
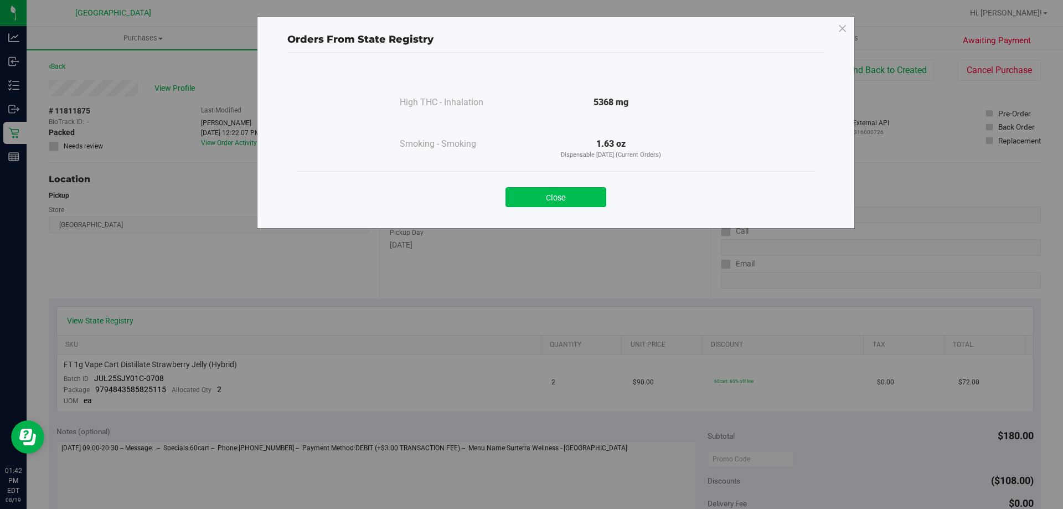
click at [549, 205] on button "Close" at bounding box center [555, 197] width 101 height 20
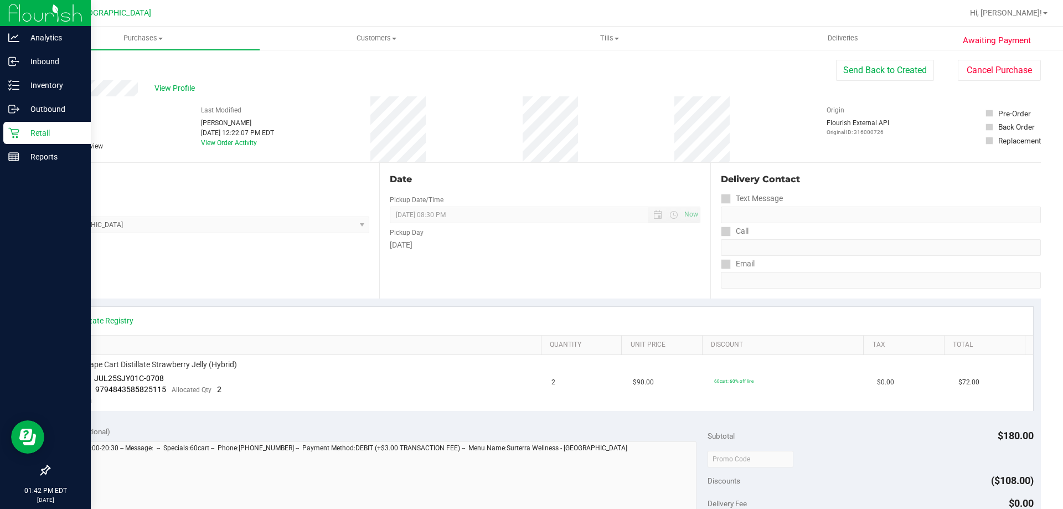
click at [41, 129] on p "Retail" at bounding box center [52, 132] width 66 height 13
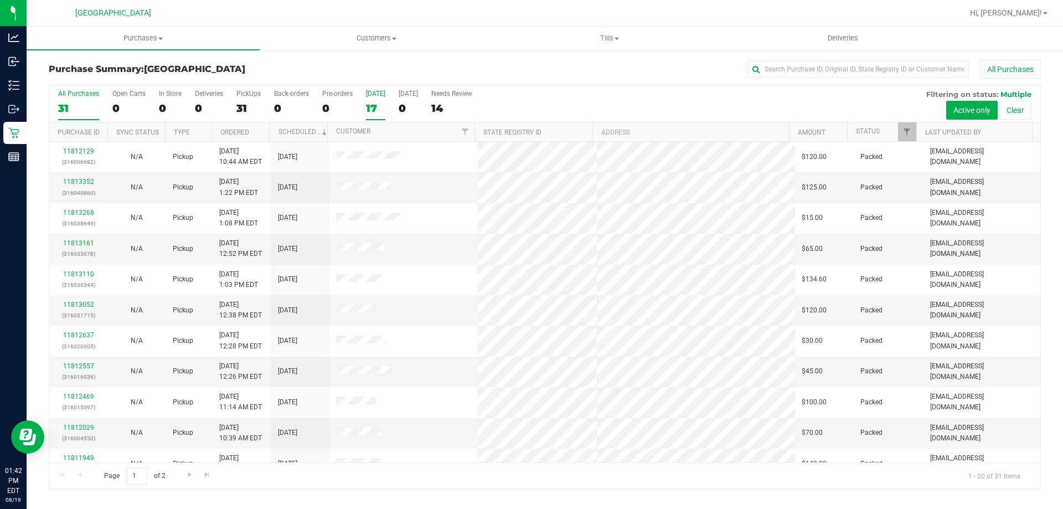
click at [377, 107] on div "17" at bounding box center [375, 108] width 19 height 13
click at [0, 0] on input "[DATE] 17" at bounding box center [0, 0] width 0 height 0
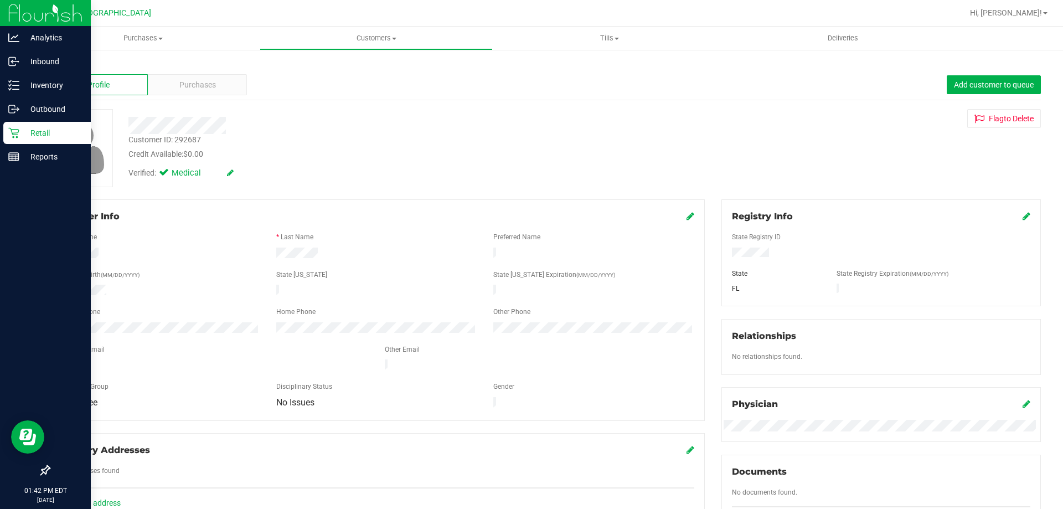
click at [19, 123] on div "Retail" at bounding box center [46, 133] width 87 height 22
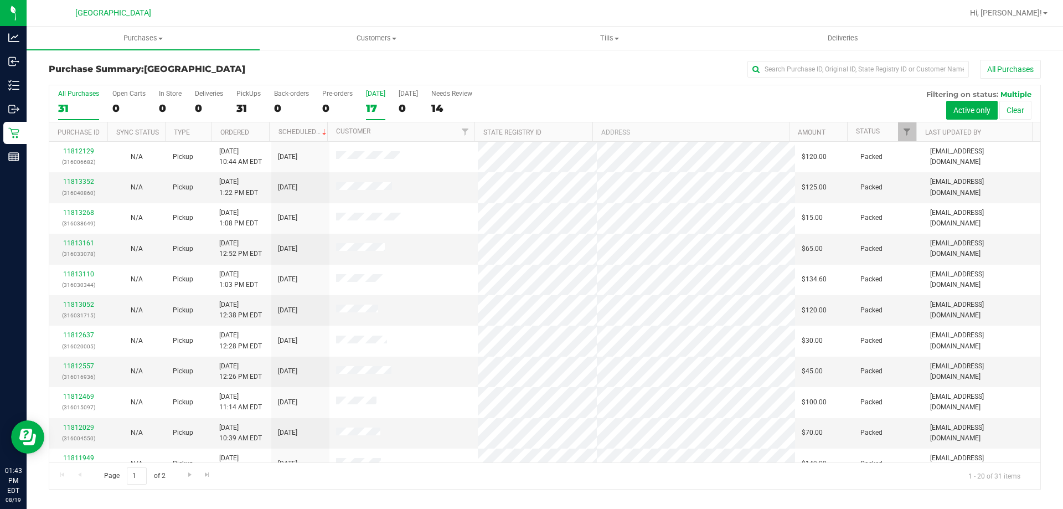
click at [378, 104] on div "17" at bounding box center [375, 108] width 19 height 13
click at [0, 0] on input "[DATE] 17" at bounding box center [0, 0] width 0 height 0
click at [819, 75] on input "text" at bounding box center [857, 69] width 221 height 17
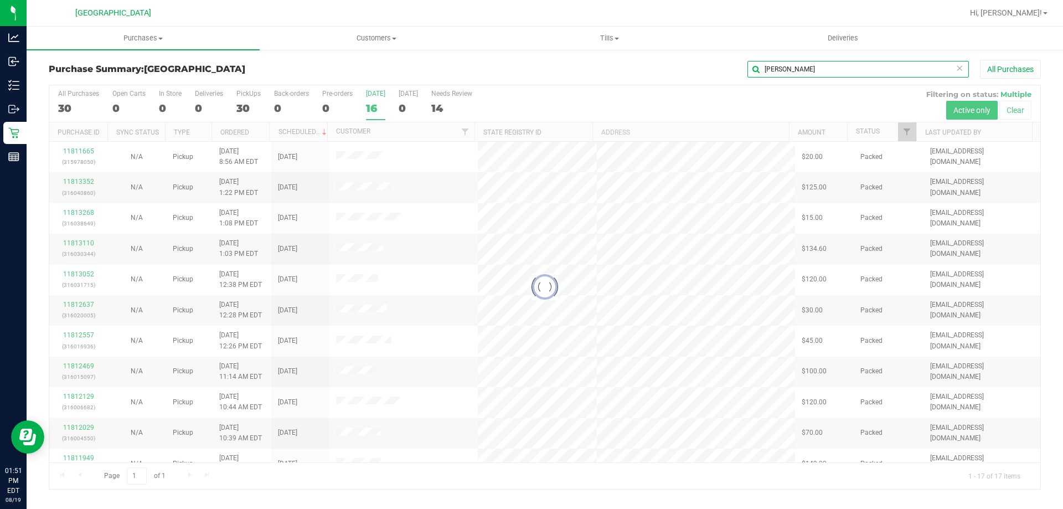
type input "[PERSON_NAME]"
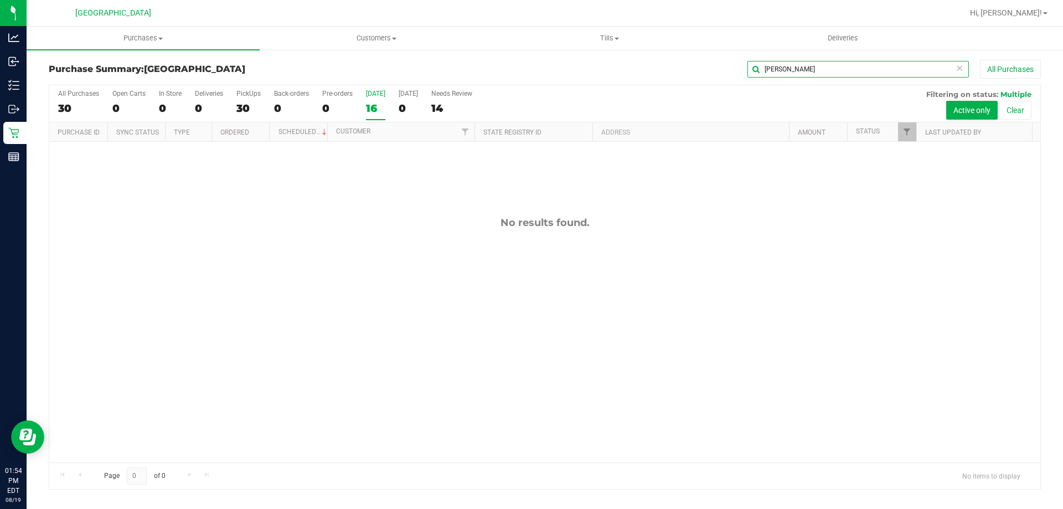
drag, startPoint x: 790, startPoint y: 63, endPoint x: 723, endPoint y: 66, distance: 67.0
click at [723, 66] on div "[PERSON_NAME] All Purchases" at bounding box center [709, 69] width 661 height 19
click at [374, 112] on div "16" at bounding box center [375, 108] width 19 height 13
click at [0, 0] on input "[DATE] 16" at bounding box center [0, 0] width 0 height 0
click at [473, 219] on div at bounding box center [544, 287] width 991 height 404
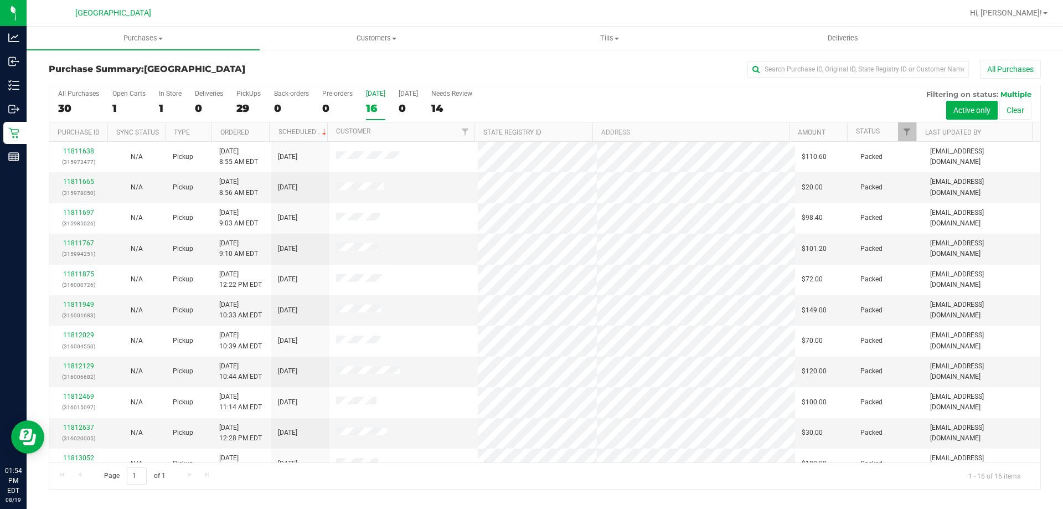
click at [377, 111] on div "16" at bounding box center [375, 108] width 19 height 13
click at [0, 0] on input "[DATE] 16" at bounding box center [0, 0] width 0 height 0
click at [373, 106] on div "16" at bounding box center [375, 108] width 19 height 13
click at [0, 0] on input "[DATE] 16" at bounding box center [0, 0] width 0 height 0
click at [372, 105] on div "14" at bounding box center [375, 108] width 19 height 13
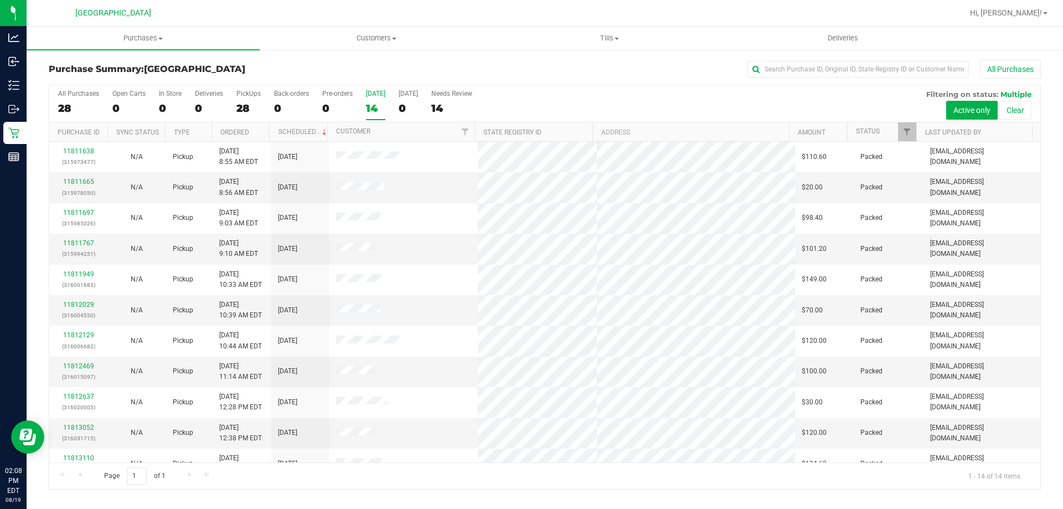
click at [0, 0] on input "[DATE] 14" at bounding box center [0, 0] width 0 height 0
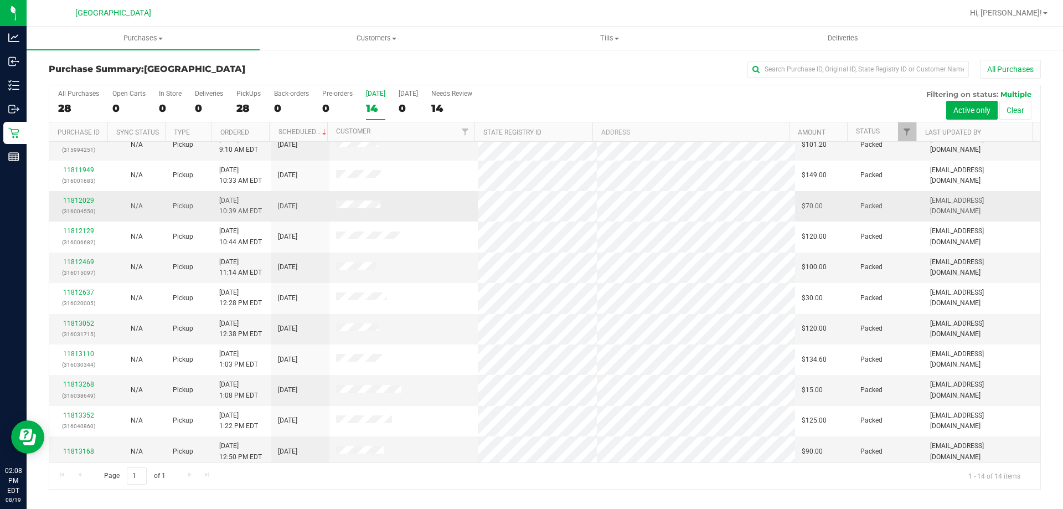
scroll to position [108, 0]
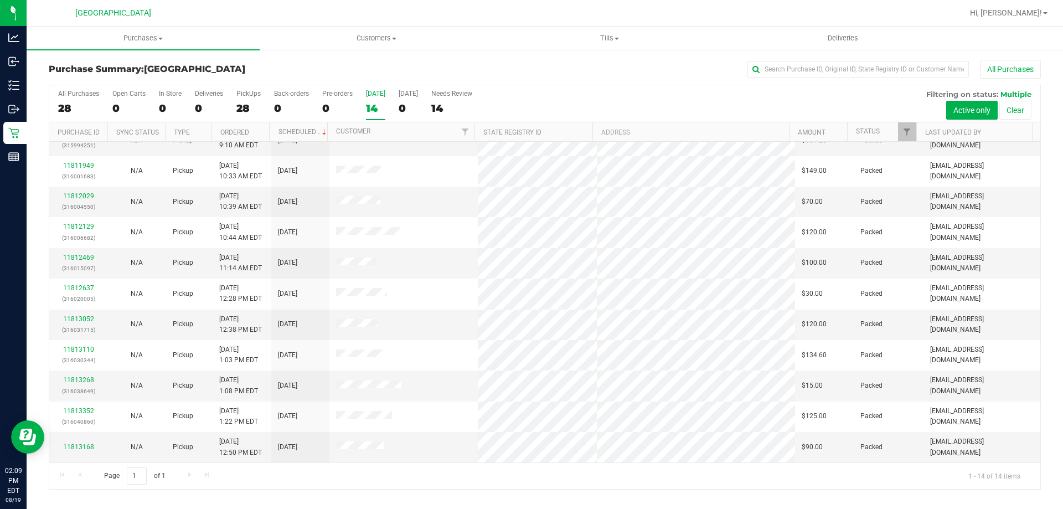
click at [381, 107] on div "All Purchases 28 Open Carts 0 In Store 0 Deliveries 0 PickUps 28 Back-orders 0 …" at bounding box center [544, 103] width 991 height 37
click at [378, 107] on div "14" at bounding box center [375, 108] width 19 height 13
click at [0, 0] on input "[DATE] 14" at bounding box center [0, 0] width 0 height 0
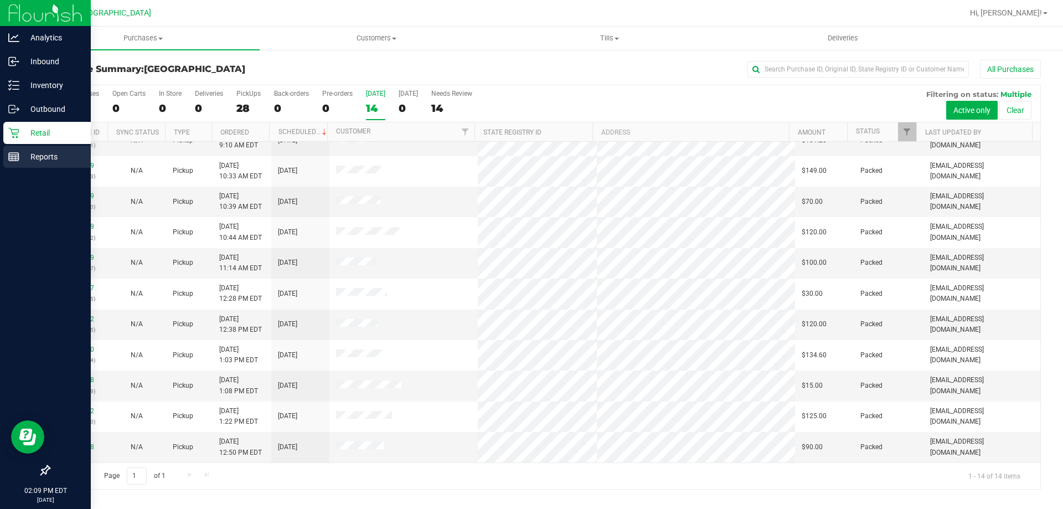
scroll to position [0, 0]
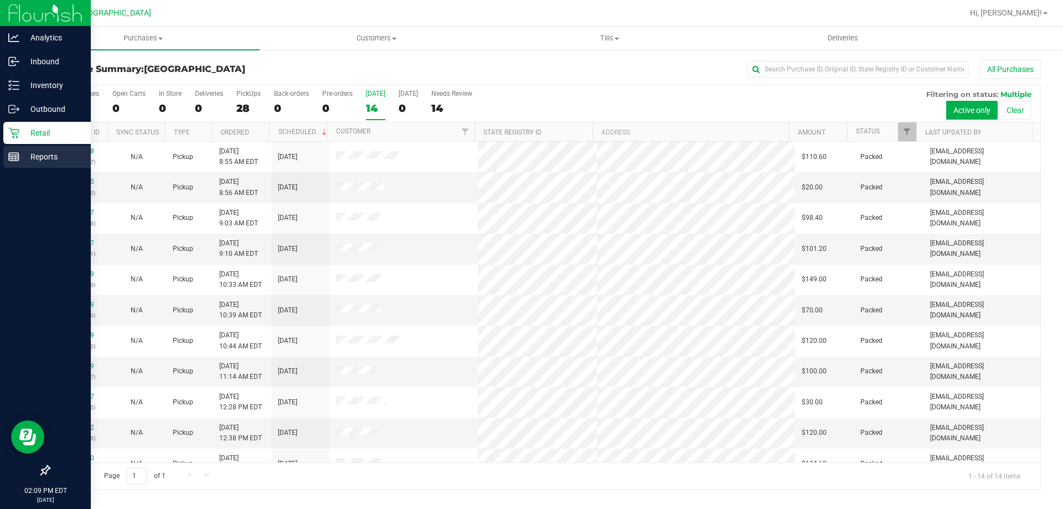
click at [30, 156] on p "Reports" at bounding box center [52, 156] width 66 height 13
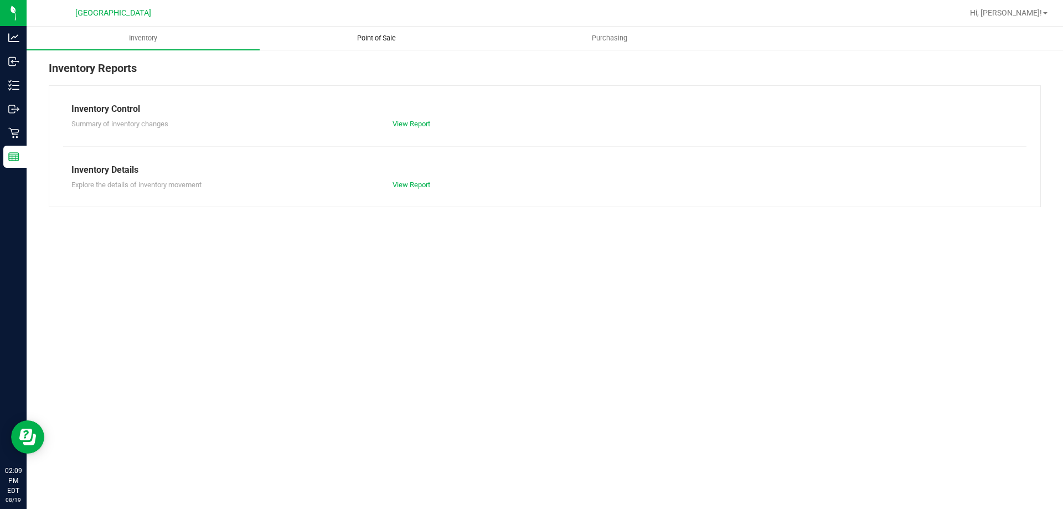
click at [392, 42] on span "Point of Sale" at bounding box center [376, 38] width 69 height 10
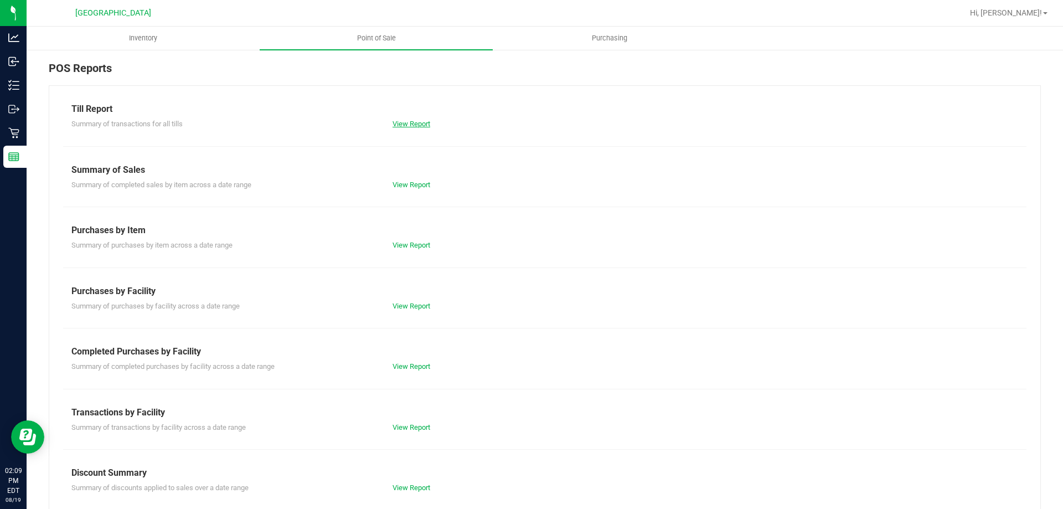
click at [421, 122] on link "View Report" at bounding box center [411, 124] width 38 height 8
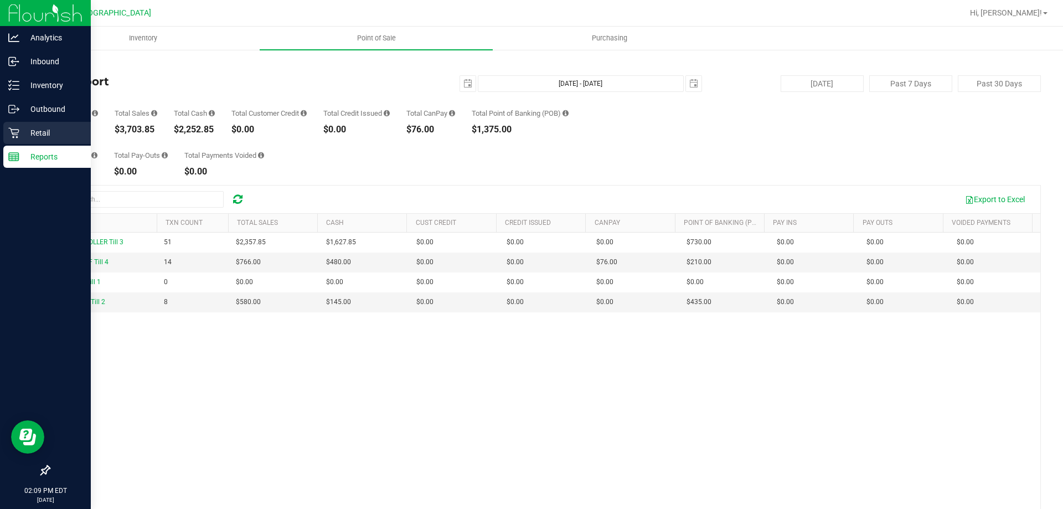
click at [30, 128] on p "Retail" at bounding box center [52, 132] width 66 height 13
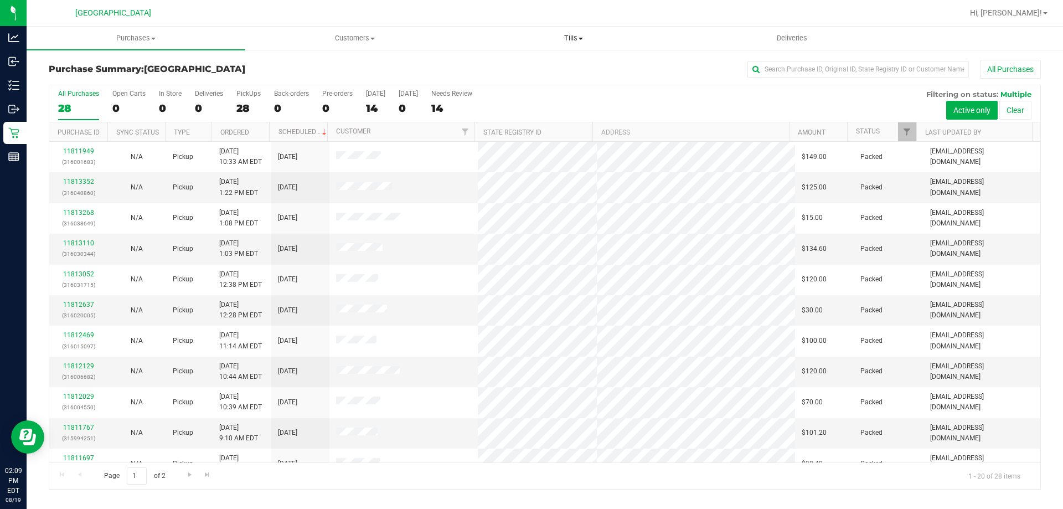
click at [549, 44] on uib-tab-heading "Tills Manage tills Reconcile e-payments" at bounding box center [573, 38] width 218 height 22
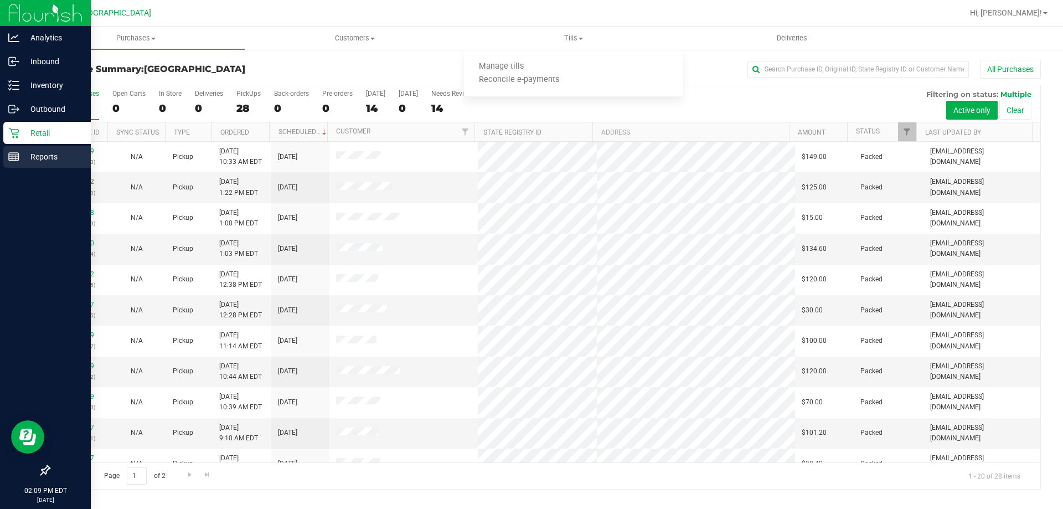
click at [30, 156] on p "Reports" at bounding box center [52, 156] width 66 height 13
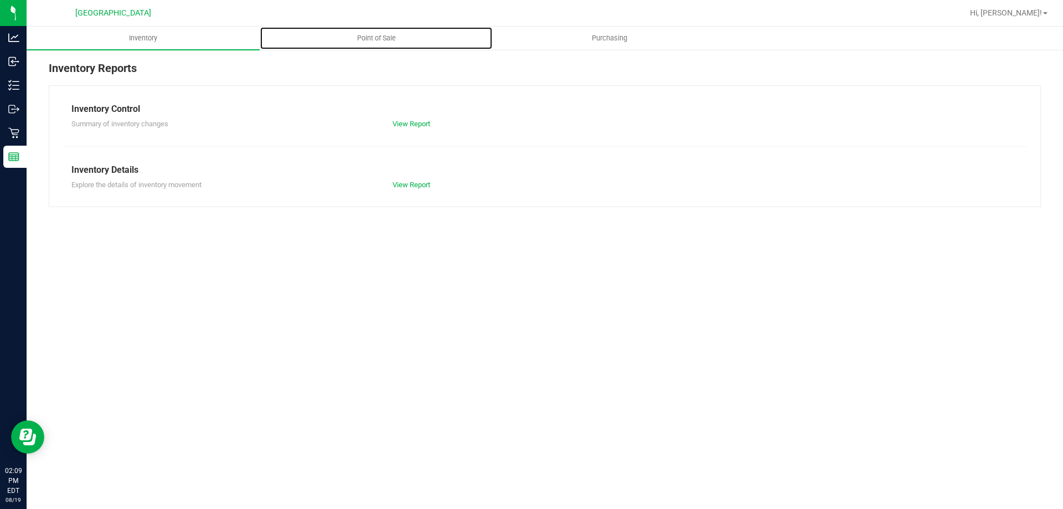
click at [350, 37] on span "Point of Sale" at bounding box center [376, 38] width 69 height 10
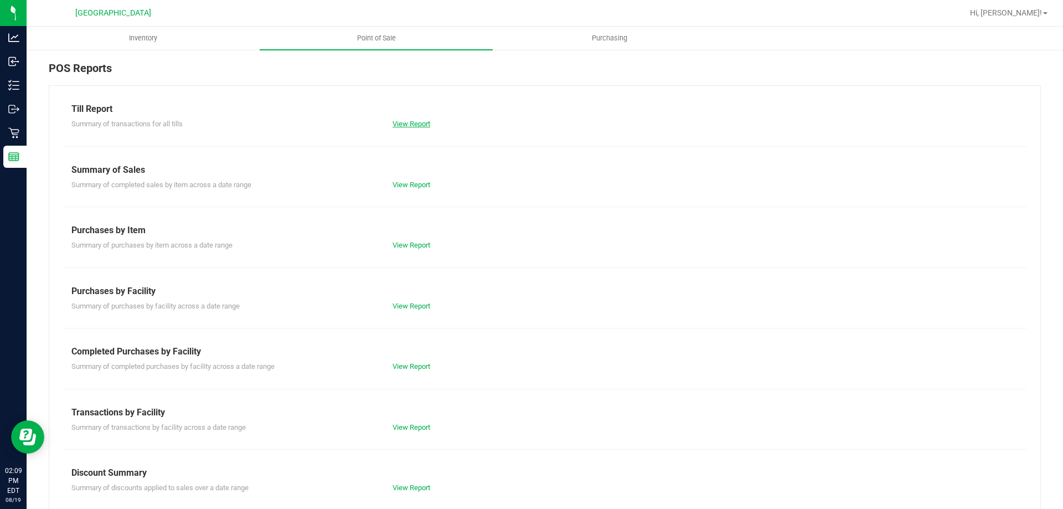
click at [421, 122] on link "View Report" at bounding box center [411, 124] width 38 height 8
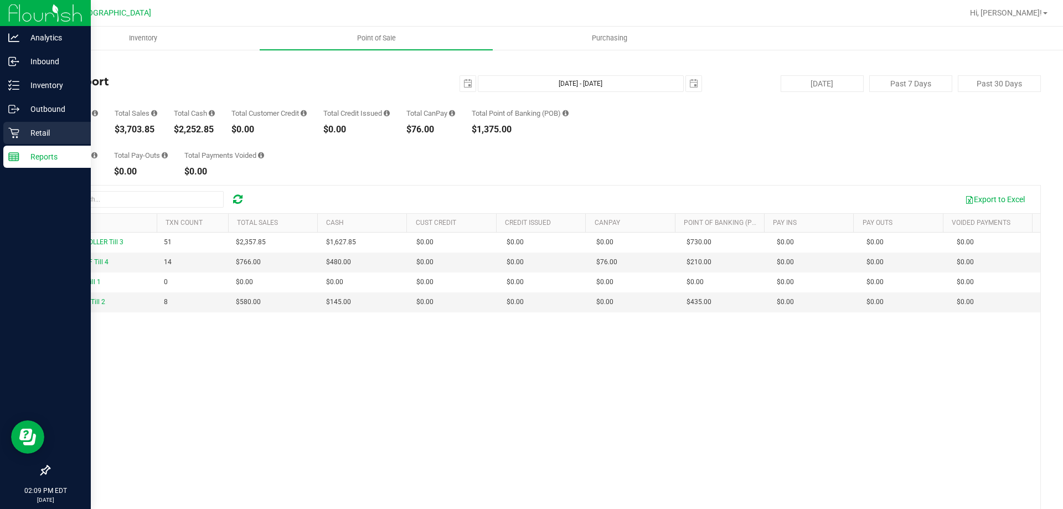
click at [33, 134] on p "Retail" at bounding box center [52, 132] width 66 height 13
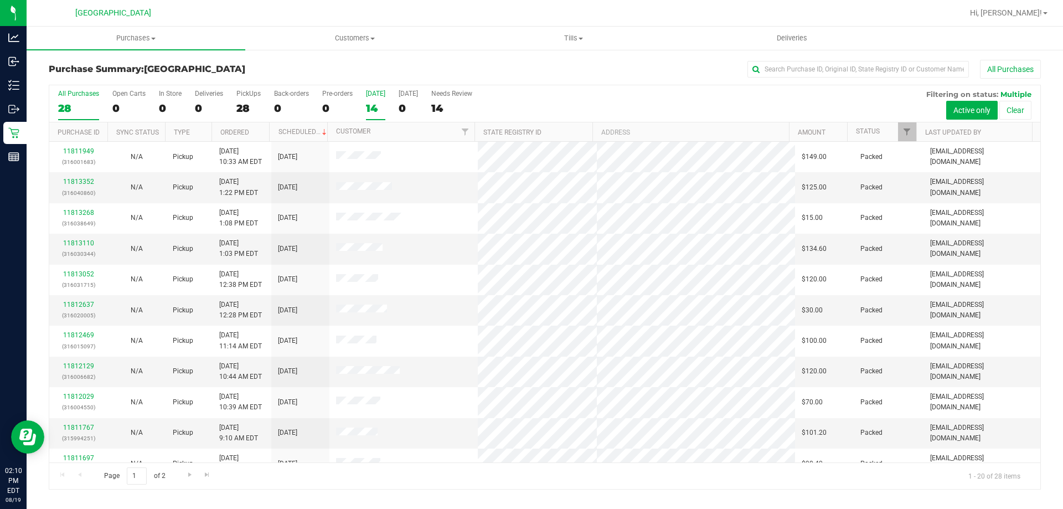
click at [376, 109] on div "14" at bounding box center [375, 108] width 19 height 13
click at [0, 0] on input "[DATE] 14" at bounding box center [0, 0] width 0 height 0
click at [376, 107] on div "14" at bounding box center [375, 108] width 19 height 13
click at [0, 0] on input "[DATE] 14" at bounding box center [0, 0] width 0 height 0
click at [366, 99] on label "[DATE] 14" at bounding box center [375, 105] width 19 height 30
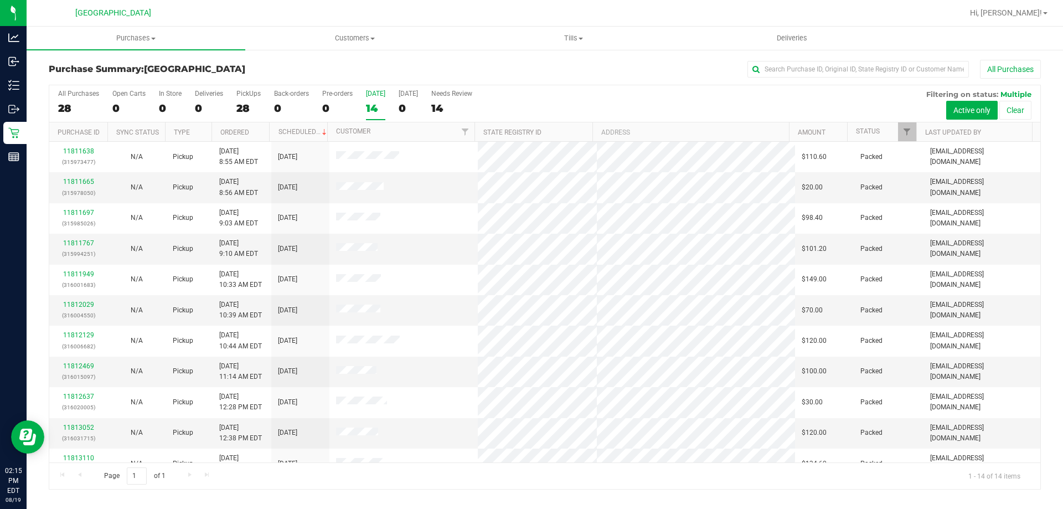
click at [0, 0] on input "[DATE] 14" at bounding box center [0, 0] width 0 height 0
click at [370, 110] on div "14" at bounding box center [375, 108] width 19 height 13
click at [0, 0] on input "[DATE] 14" at bounding box center [0, 0] width 0 height 0
click at [377, 107] on div "14" at bounding box center [375, 108] width 19 height 13
click at [0, 0] on input "[DATE] 14" at bounding box center [0, 0] width 0 height 0
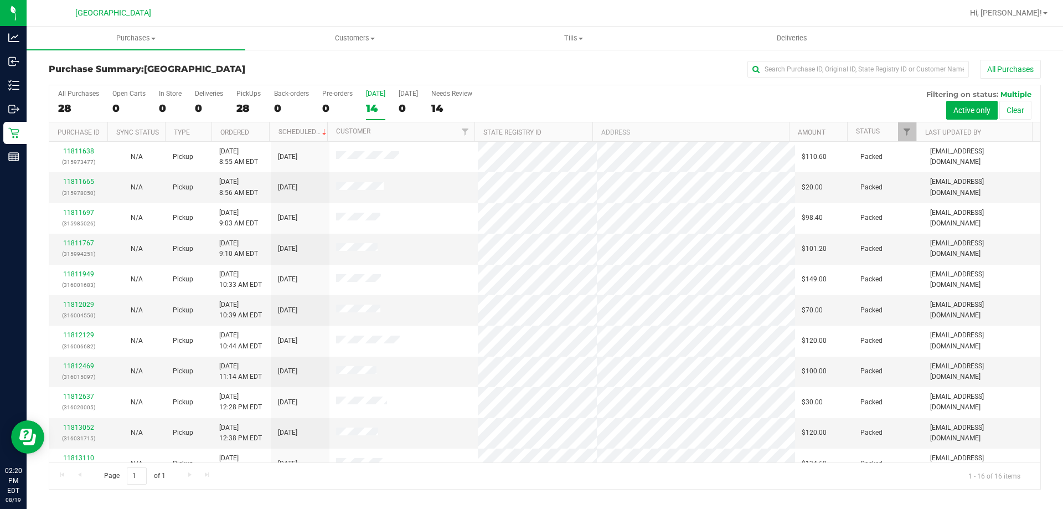
click at [378, 102] on div "14" at bounding box center [375, 108] width 19 height 13
click at [0, 0] on input "[DATE] 14" at bounding box center [0, 0] width 0 height 0
click at [368, 102] on div "16" at bounding box center [375, 108] width 19 height 13
click at [0, 0] on input "[DATE] 16" at bounding box center [0, 0] width 0 height 0
click at [79, 181] on link "11813784" at bounding box center [78, 182] width 31 height 8
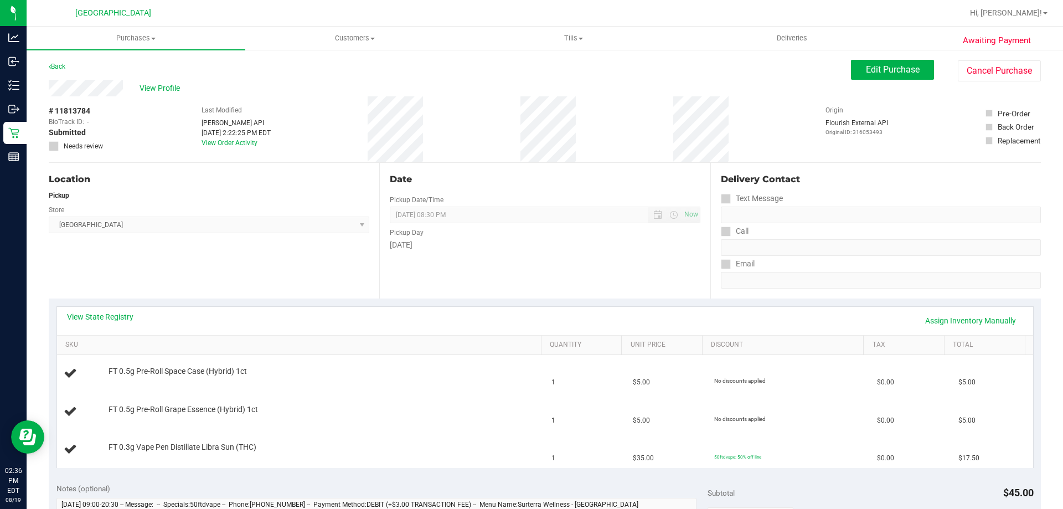
click at [546, 180] on div "Date" at bounding box center [545, 179] width 310 height 13
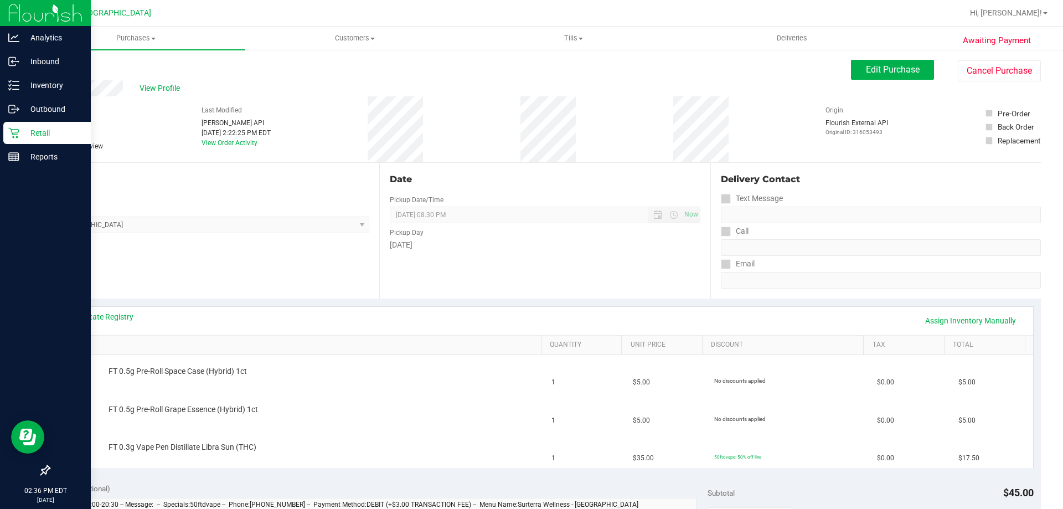
click at [22, 130] on p "Retail" at bounding box center [52, 132] width 66 height 13
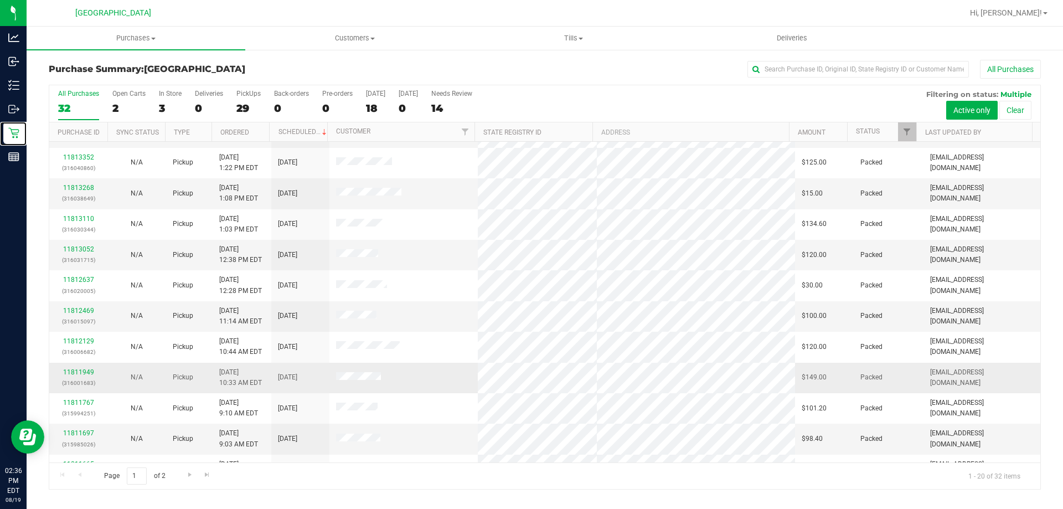
scroll to position [111, 0]
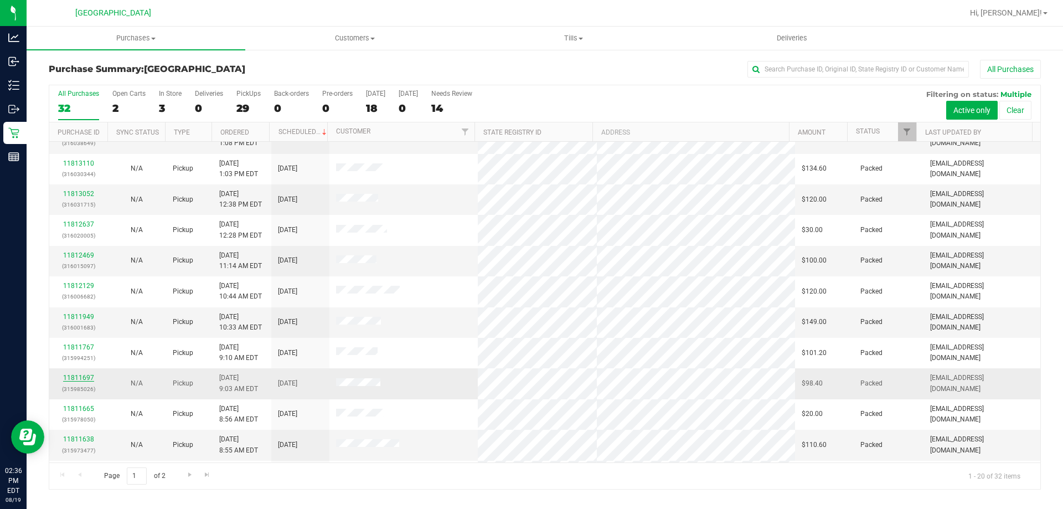
click at [76, 378] on link "11811697" at bounding box center [78, 378] width 31 height 8
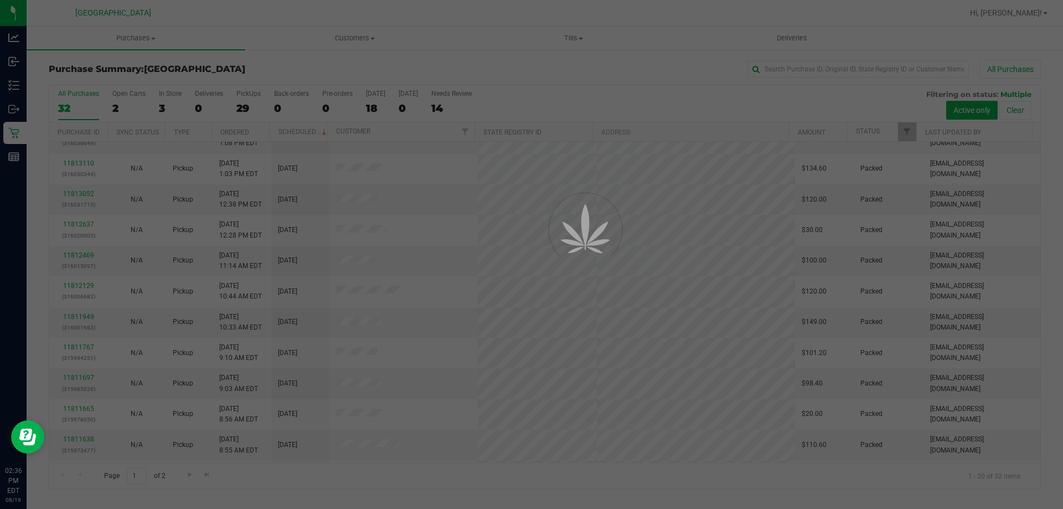
click at [497, 478] on div at bounding box center [531, 254] width 1063 height 509
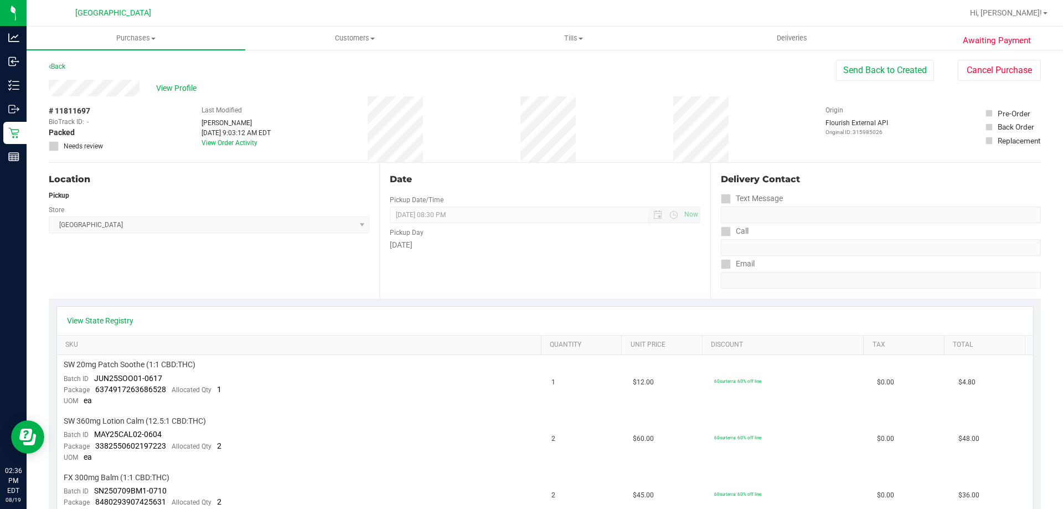
click at [541, 207] on span "[DATE] 08:30 PM Now" at bounding box center [545, 214] width 310 height 17
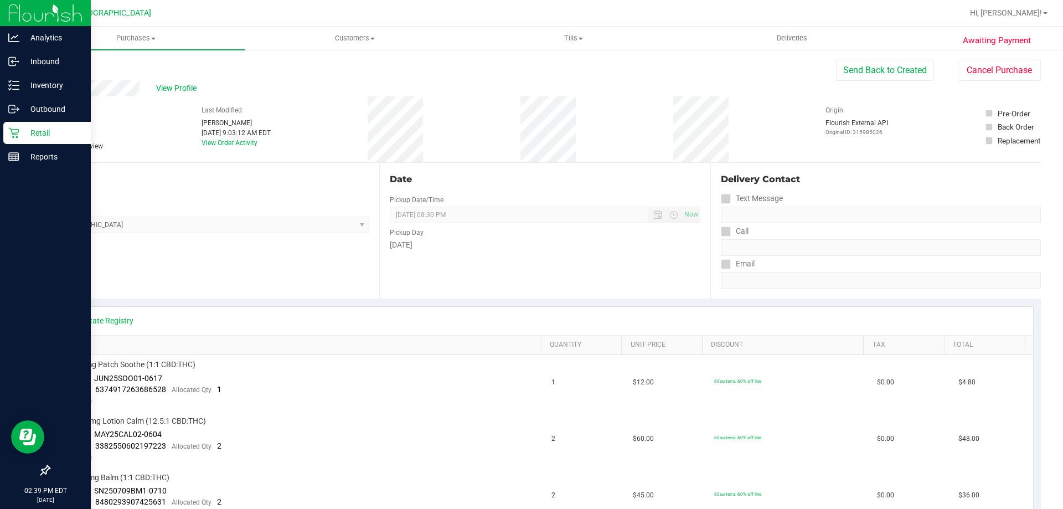
click at [39, 132] on p "Retail" at bounding box center [52, 132] width 66 height 13
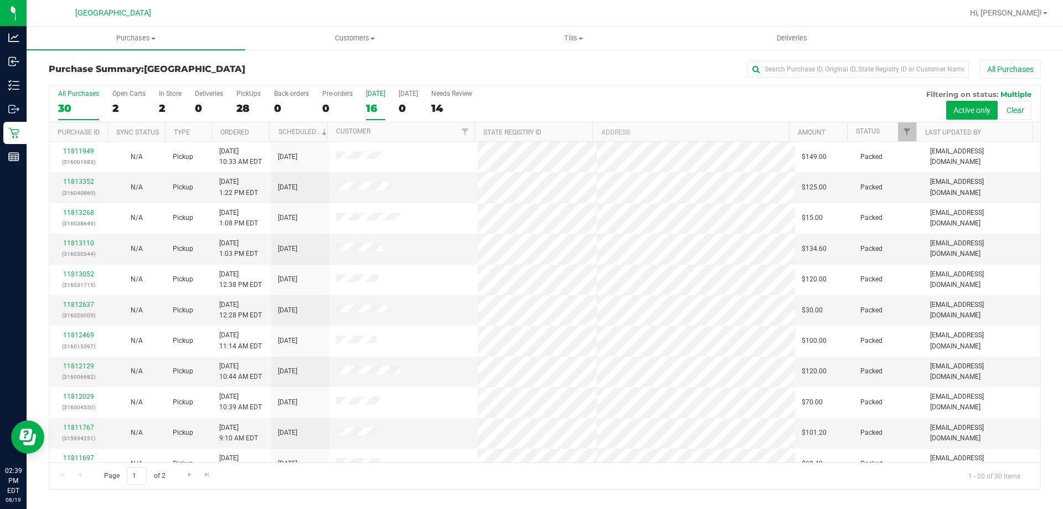
click at [374, 107] on div "16" at bounding box center [375, 108] width 19 height 13
click at [0, 0] on input "[DATE] 16" at bounding box center [0, 0] width 0 height 0
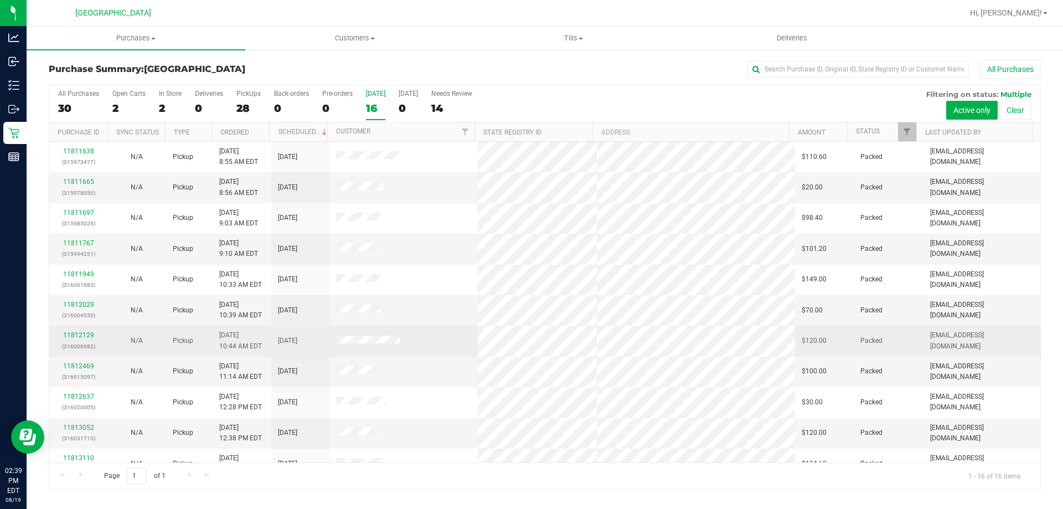
scroll to position [170, 0]
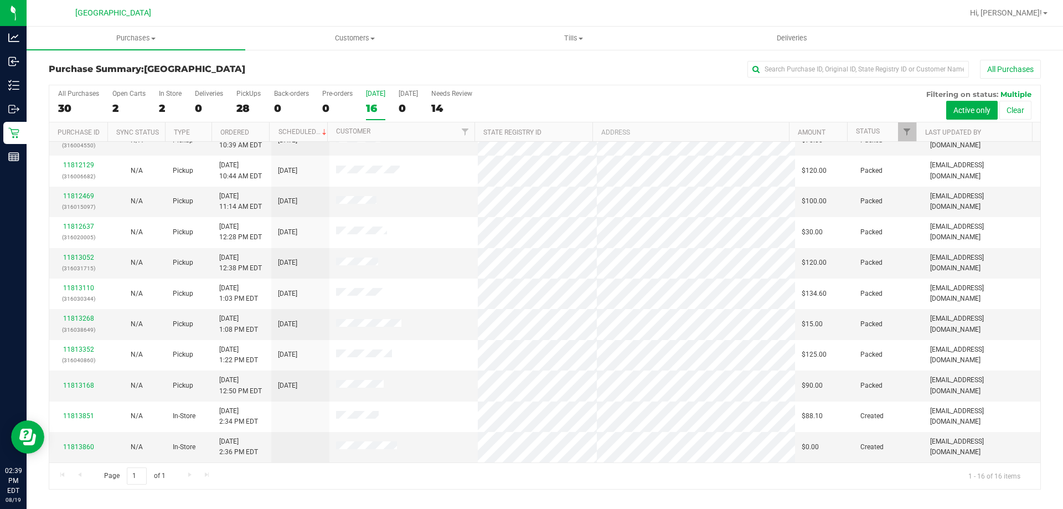
click at [359, 472] on div "Page 1 of 1 1 - 16 of 16 items" at bounding box center [544, 475] width 991 height 27
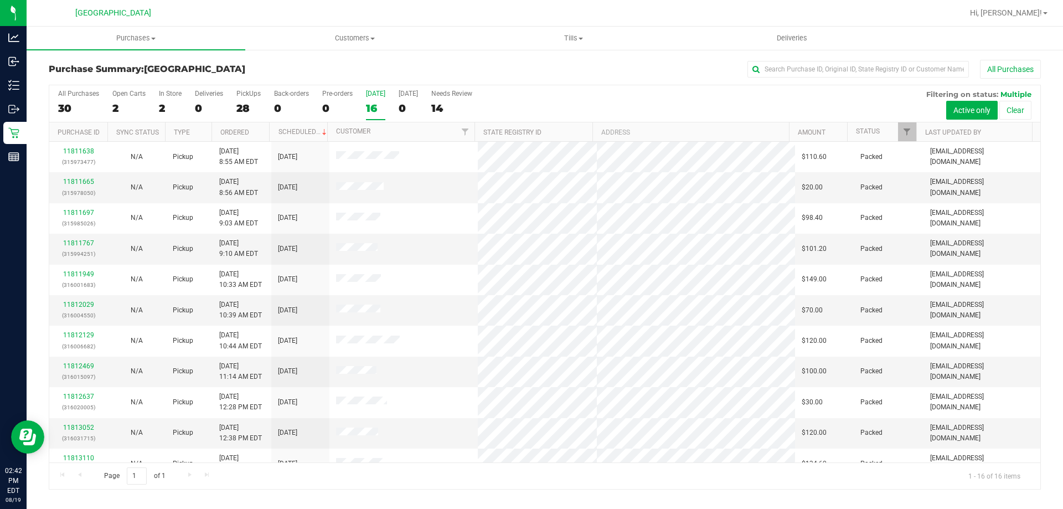
click at [368, 102] on label "[DATE] 16" at bounding box center [375, 105] width 19 height 30
click at [379, 99] on label "[DATE] 15" at bounding box center [375, 105] width 19 height 30
click at [0, 0] on input "[DATE] 15" at bounding box center [0, 0] width 0 height 0
click at [375, 105] on div "15" at bounding box center [375, 108] width 19 height 13
click at [0, 0] on input "[DATE] 15" at bounding box center [0, 0] width 0 height 0
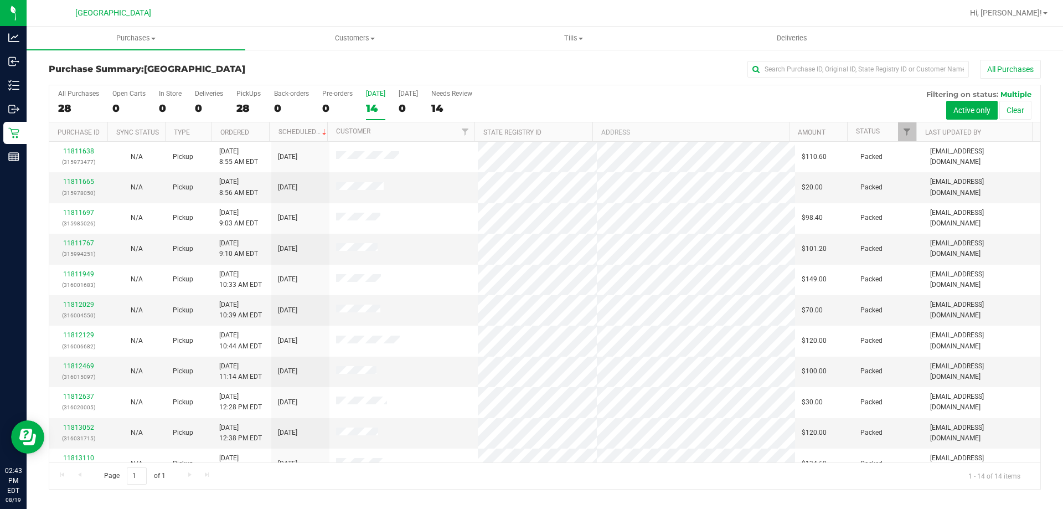
click at [373, 116] on label "[DATE] 14" at bounding box center [375, 105] width 19 height 30
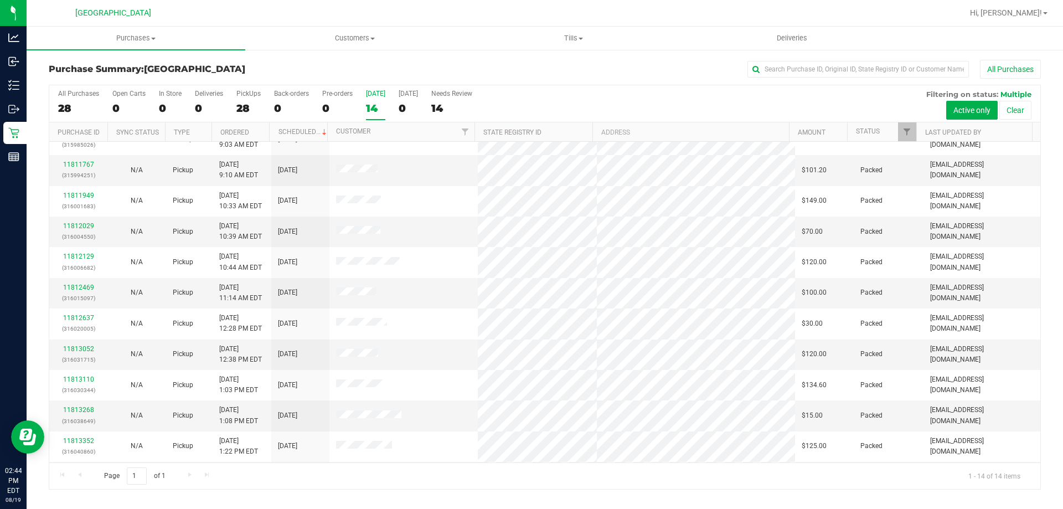
scroll to position [108, 0]
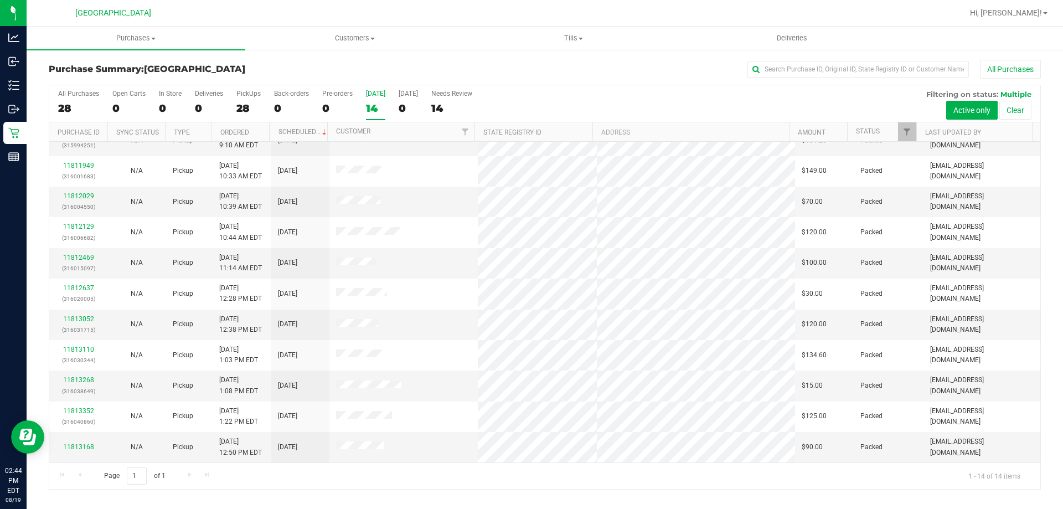
click at [371, 103] on div "14" at bounding box center [375, 108] width 19 height 13
click at [0, 0] on input "[DATE] 14" at bounding box center [0, 0] width 0 height 0
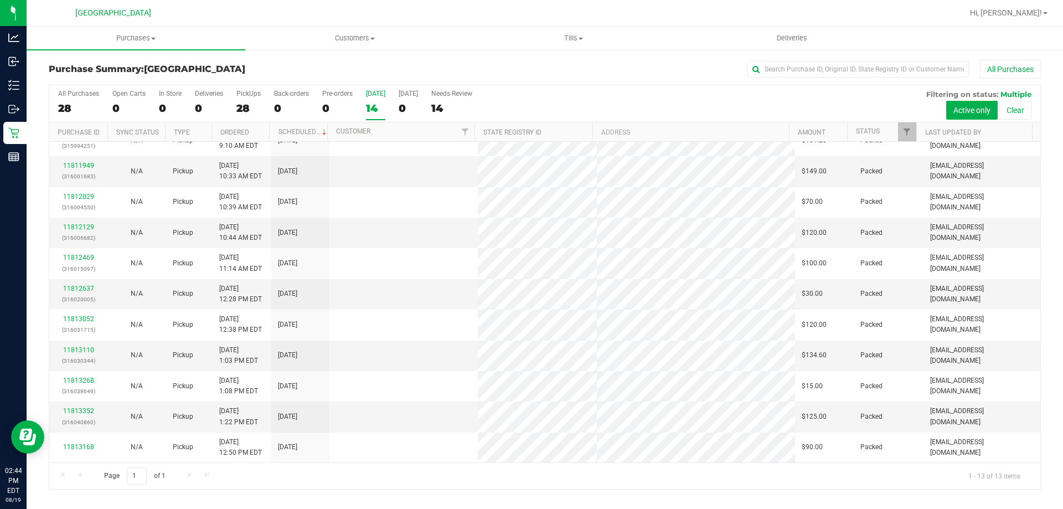
scroll to position [0, 0]
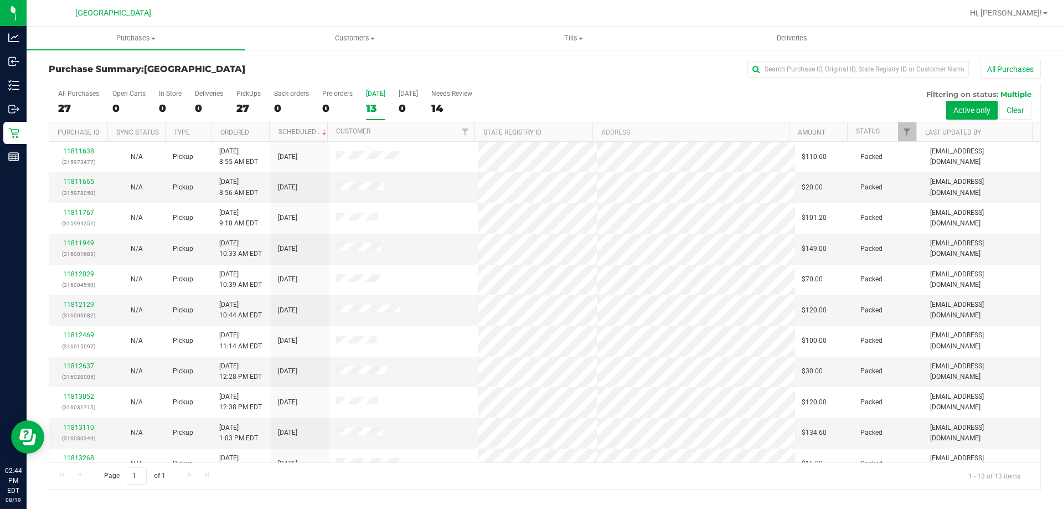
click at [376, 105] on div "13" at bounding box center [375, 108] width 19 height 13
click at [0, 0] on input "[DATE] 13" at bounding box center [0, 0] width 0 height 0
click at [375, 104] on div "13" at bounding box center [375, 108] width 19 height 13
click at [0, 0] on input "[DATE] 13" at bounding box center [0, 0] width 0 height 0
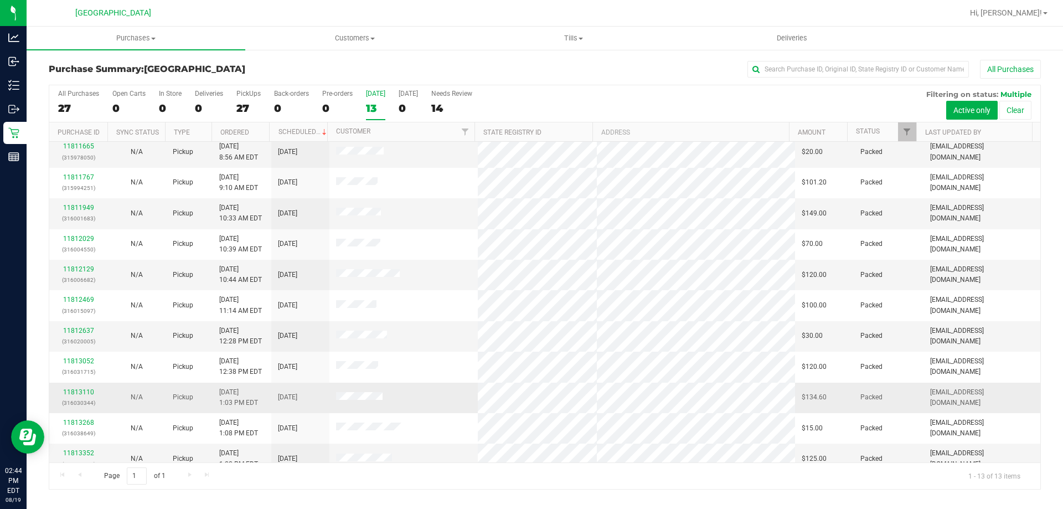
scroll to position [77, 0]
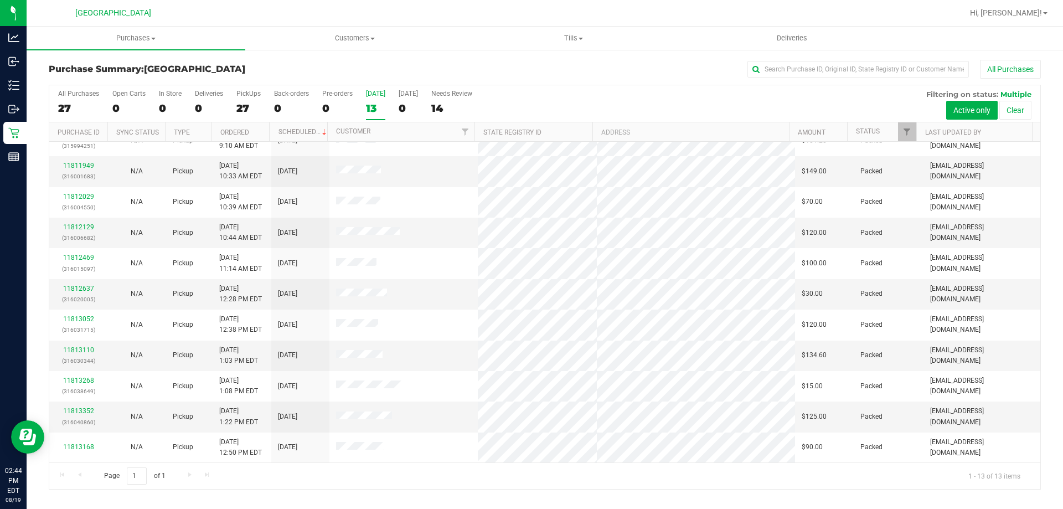
click at [369, 473] on div "Page 1 of 1 1 - 13 of 13 items" at bounding box center [544, 475] width 991 height 27
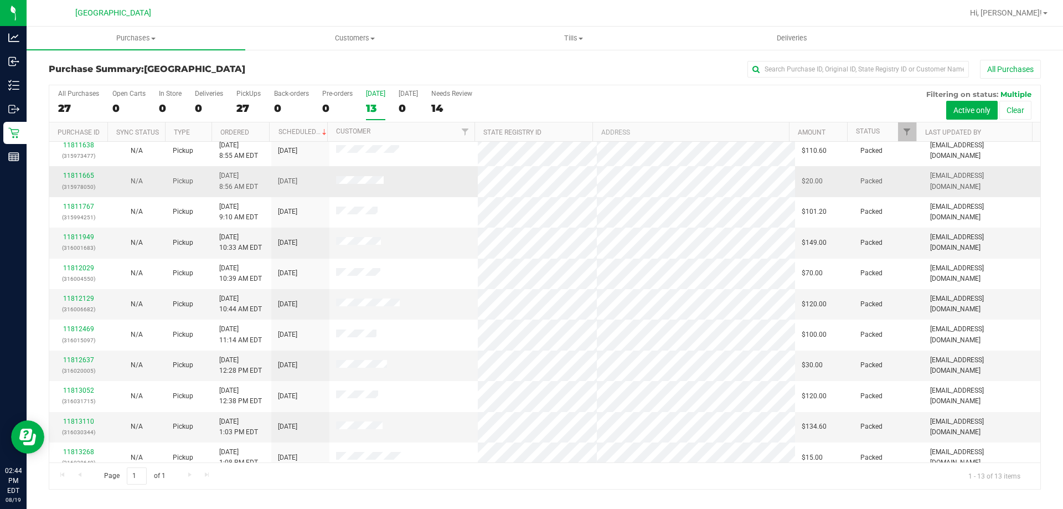
scroll to position [0, 0]
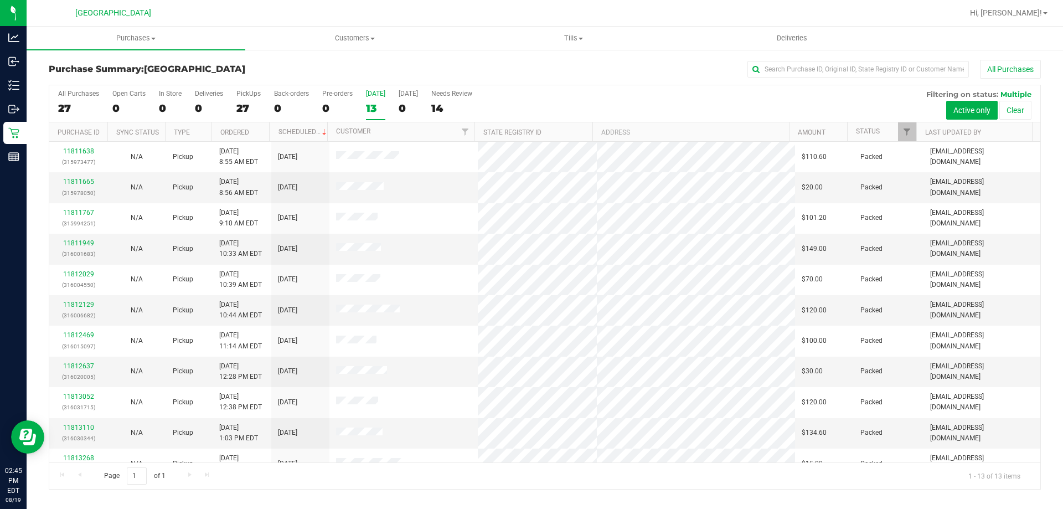
click at [374, 96] on div "[DATE]" at bounding box center [375, 94] width 19 height 8
click at [0, 0] on input "[DATE] 13" at bounding box center [0, 0] width 0 height 0
click at [379, 119] on label "[DATE] 13" at bounding box center [375, 105] width 19 height 30
click at [0, 0] on input "[DATE] 13" at bounding box center [0, 0] width 0 height 0
click at [1035, 8] on span "Hi, [PERSON_NAME]!" at bounding box center [1006, 12] width 72 height 9
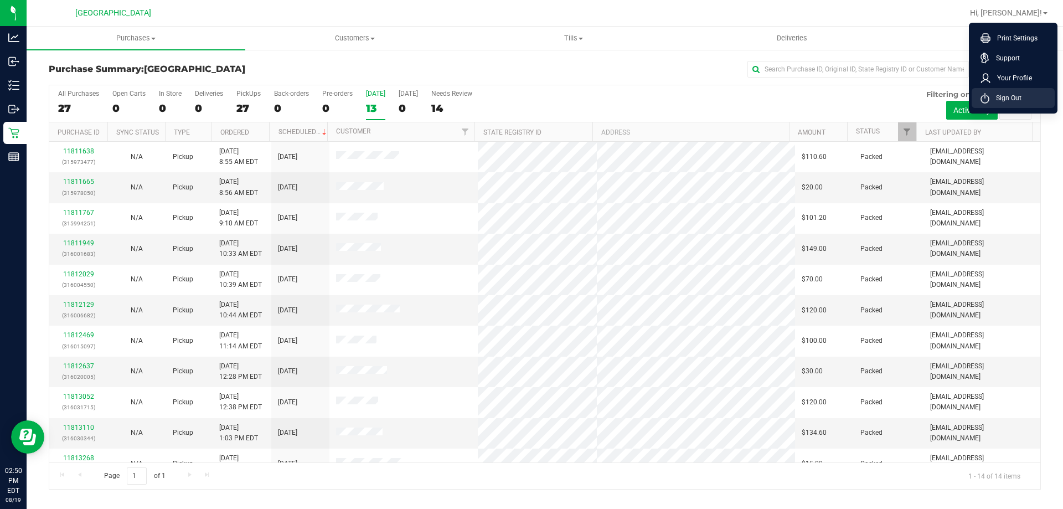
click at [1040, 100] on li "Sign Out" at bounding box center [1012, 98] width 83 height 20
